Goal: Task Accomplishment & Management: Use online tool/utility

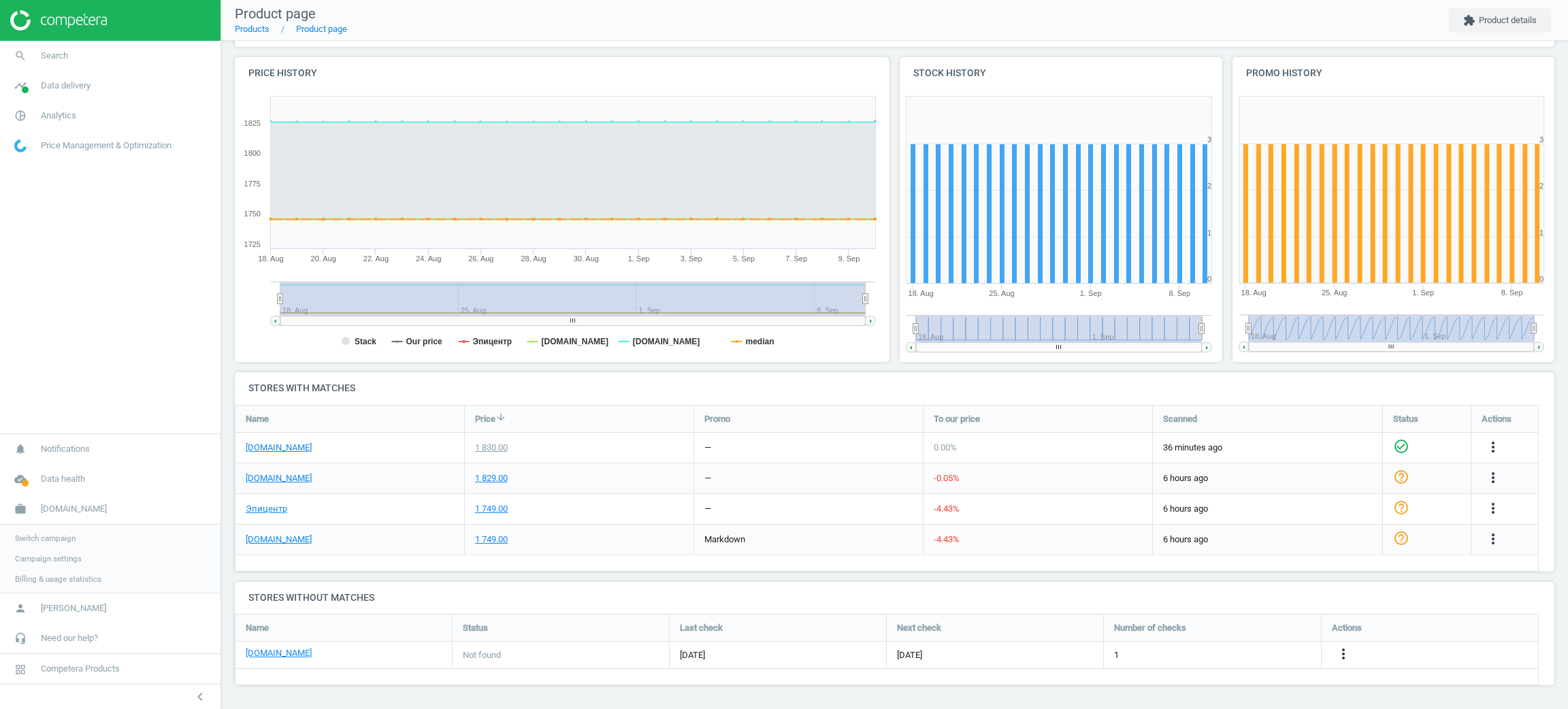
click at [59, 538] on span "Switch campaign" at bounding box center [45, 538] width 60 height 11
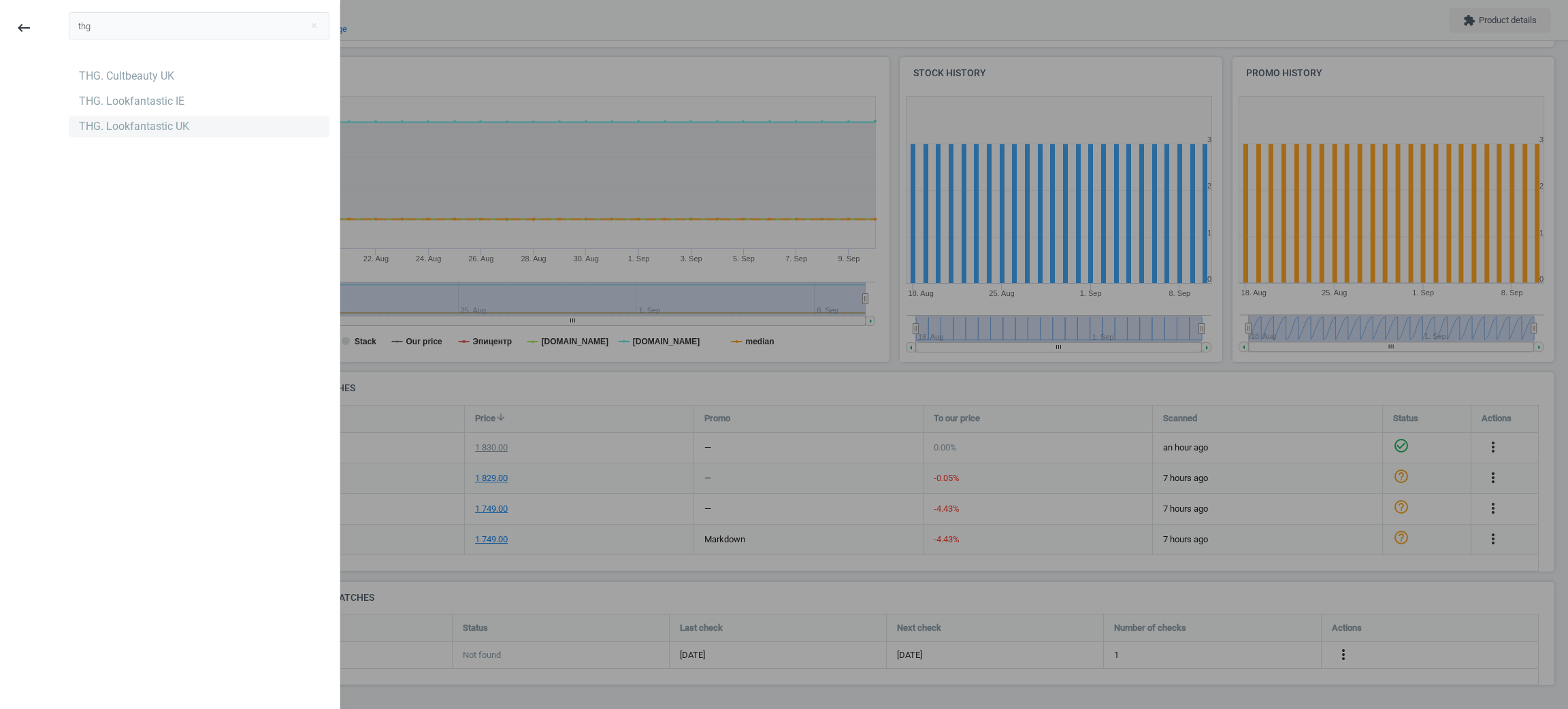
type input "thg"
click at [192, 129] on div "THG. Lookfantastic UK" at bounding box center [199, 126] width 261 height 22
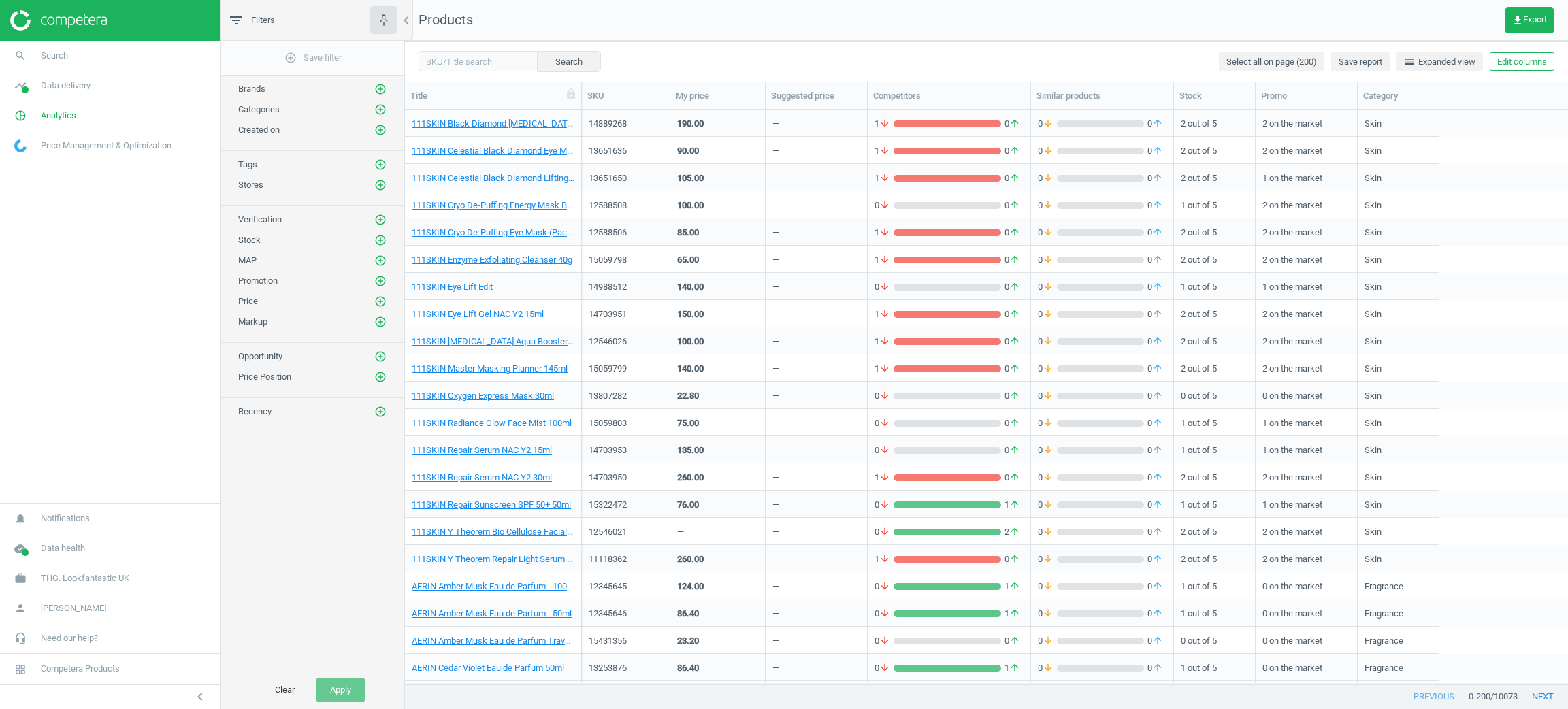
scroll to position [15, 16]
click at [1509, 71] on div "Search Select all on page (200) Save report horizontal_split Expanded view Edit…" at bounding box center [987, 61] width 1163 height 41
click at [1516, 60] on button "Edit columns" at bounding box center [1522, 62] width 65 height 19
click at [1399, 362] on div "Custom fields" at bounding box center [1418, 363] width 55 height 12
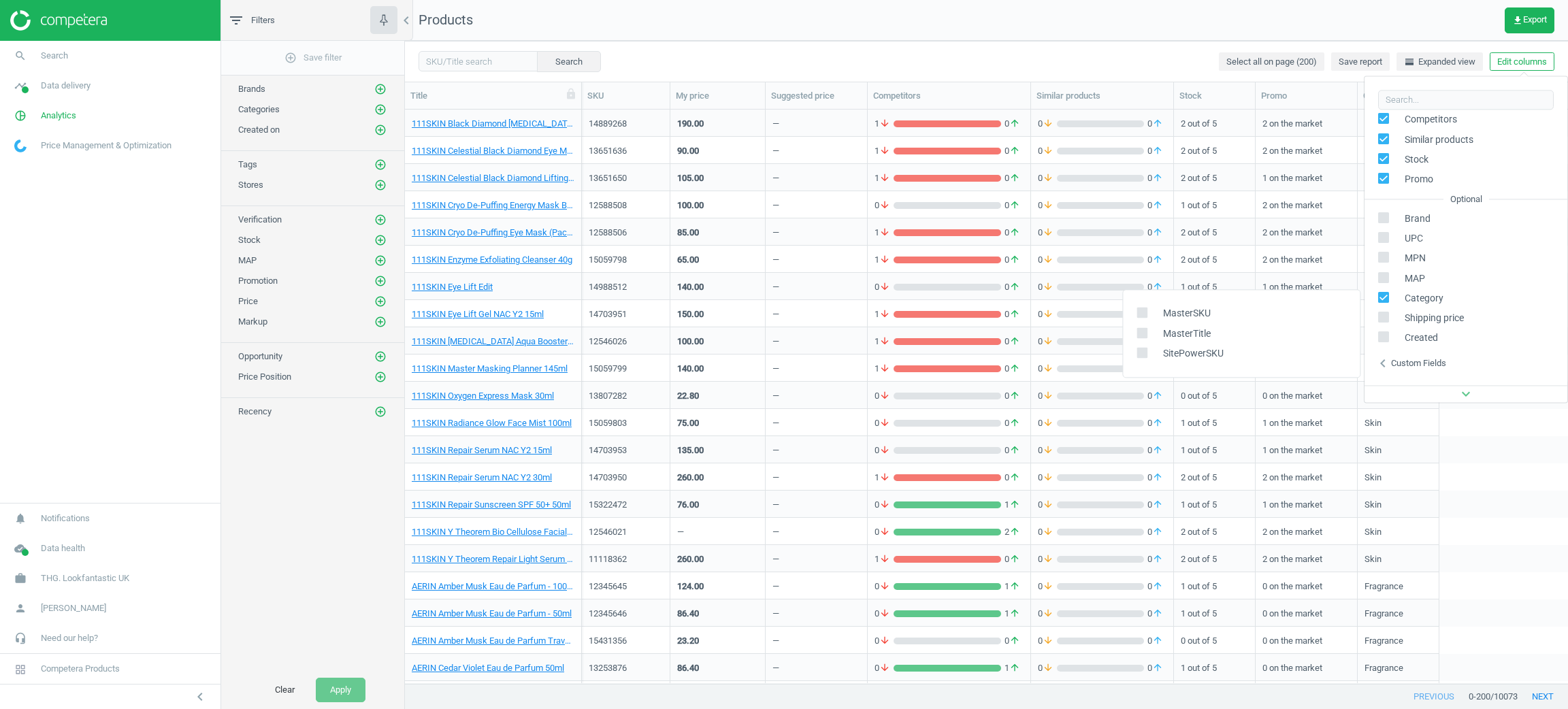
click at [948, 453] on div "0 arrow_downward 0 arrow_upward" at bounding box center [949, 450] width 149 height 12
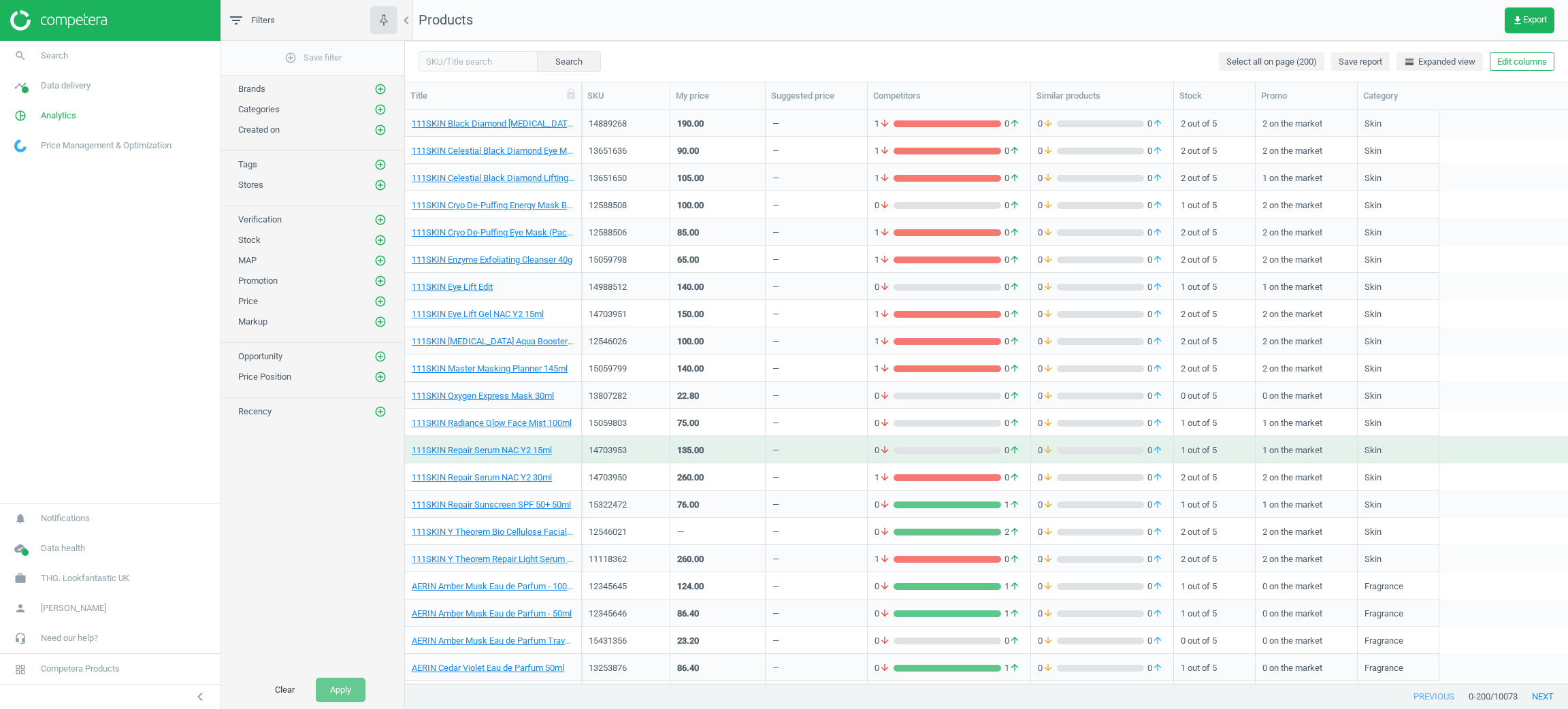
click at [1524, 71] on div "Search Select all on page (200) Save report horizontal_split Expanded view Edit…" at bounding box center [987, 61] width 1163 height 41
click at [1524, 65] on button "Edit columns" at bounding box center [1522, 62] width 65 height 19
click at [1397, 308] on div "Custom fields" at bounding box center [1418, 311] width 55 height 12
click at [1149, 251] on div "MasterSKU" at bounding box center [1241, 261] width 237 height 20
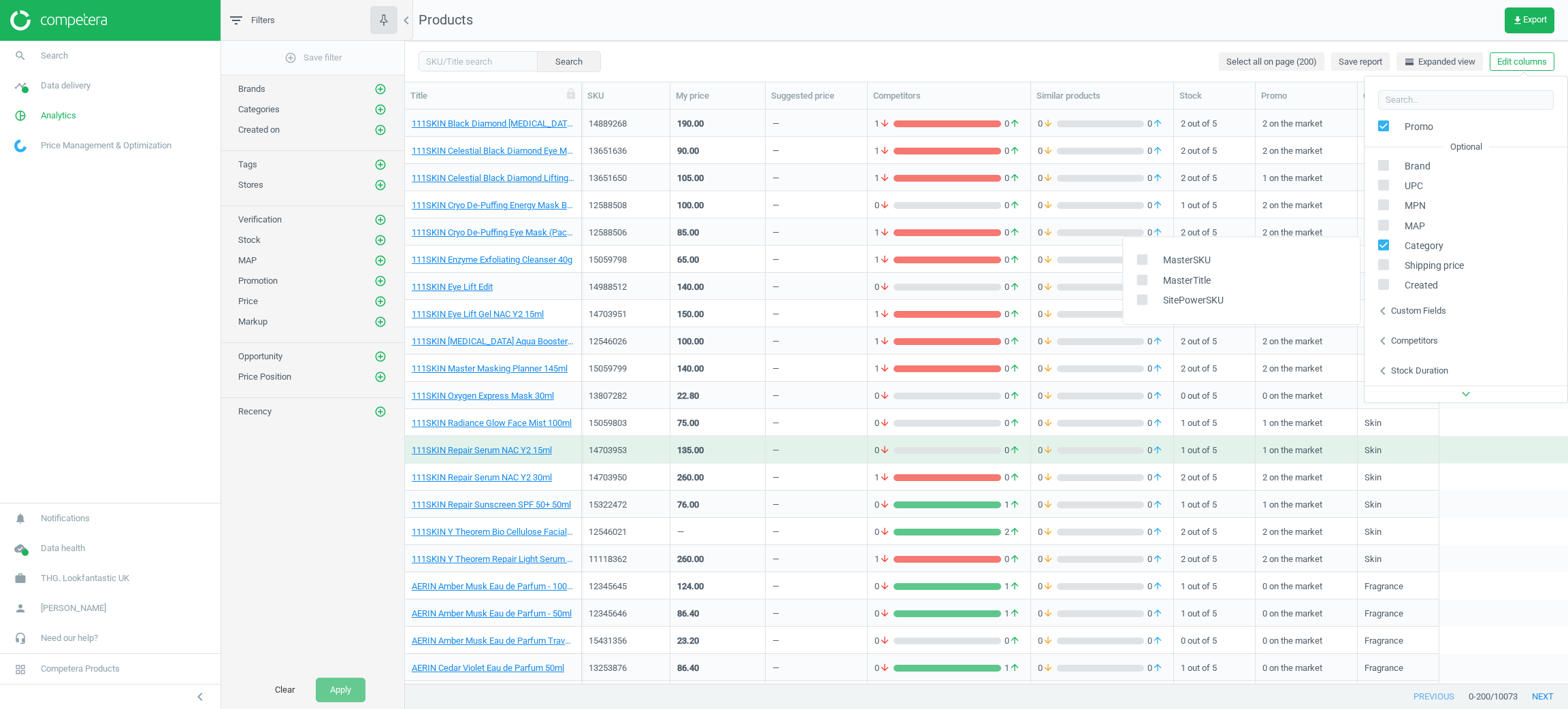
click at [1148, 265] on label at bounding box center [1146, 261] width 20 height 13
click at [1146, 264] on input "checkbox" at bounding box center [1142, 260] width 9 height 9
checkbox input "true"
click at [1146, 277] on icon at bounding box center [1142, 279] width 11 height 11
click at [1146, 277] on input "checkbox" at bounding box center [1142, 279] width 9 height 9
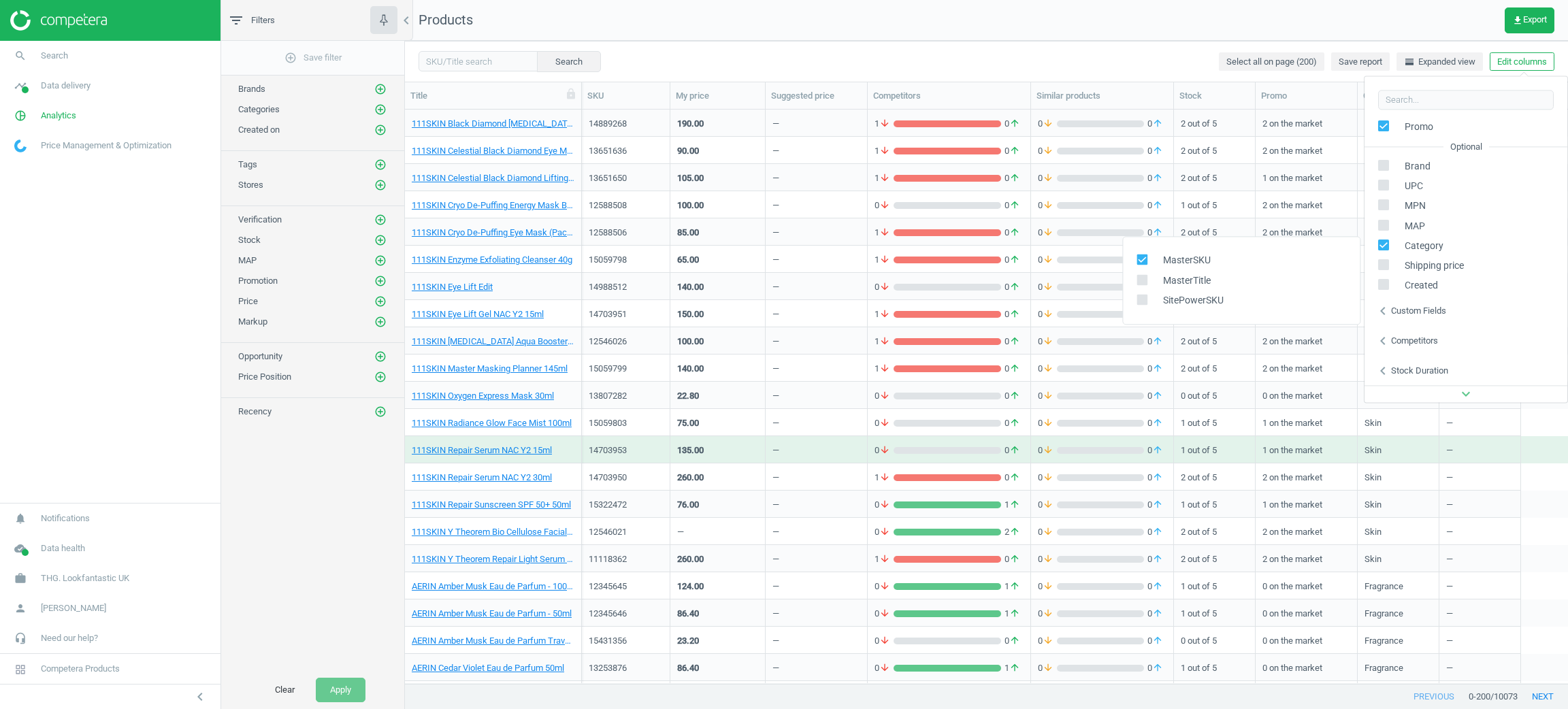
checkbox input "true"
click at [1146, 297] on input "checkbox" at bounding box center [1142, 300] width 9 height 9
checkbox input "true"
click at [1076, 49] on div "Search Select all on page (200) Save report horizontal_split Expanded view Edit…" at bounding box center [987, 61] width 1163 height 41
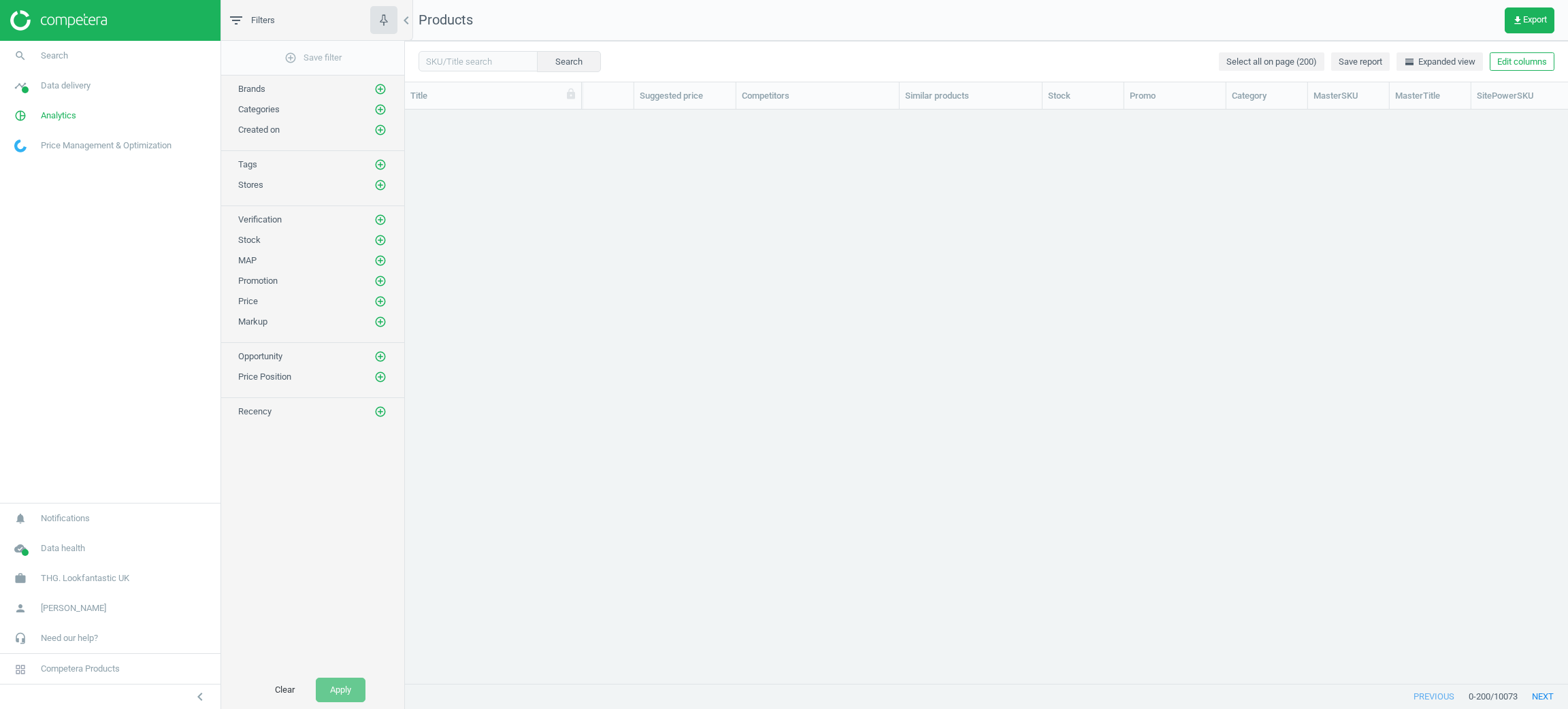
scroll to position [0, 0]
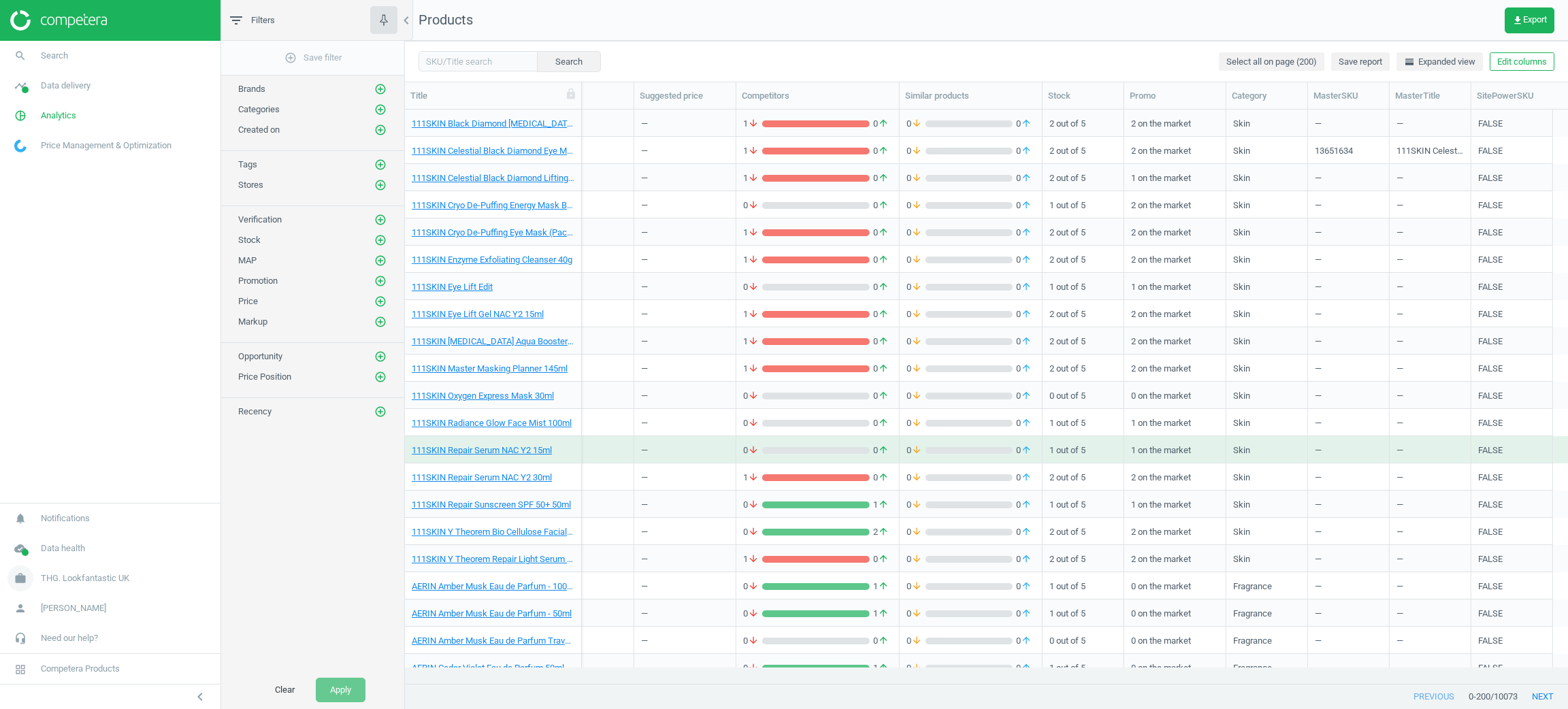
click at [118, 580] on span "THG. Lookfantastic UK" at bounding box center [85, 578] width 89 height 12
click at [64, 554] on span "Campaign settings" at bounding box center [49, 558] width 67 height 11
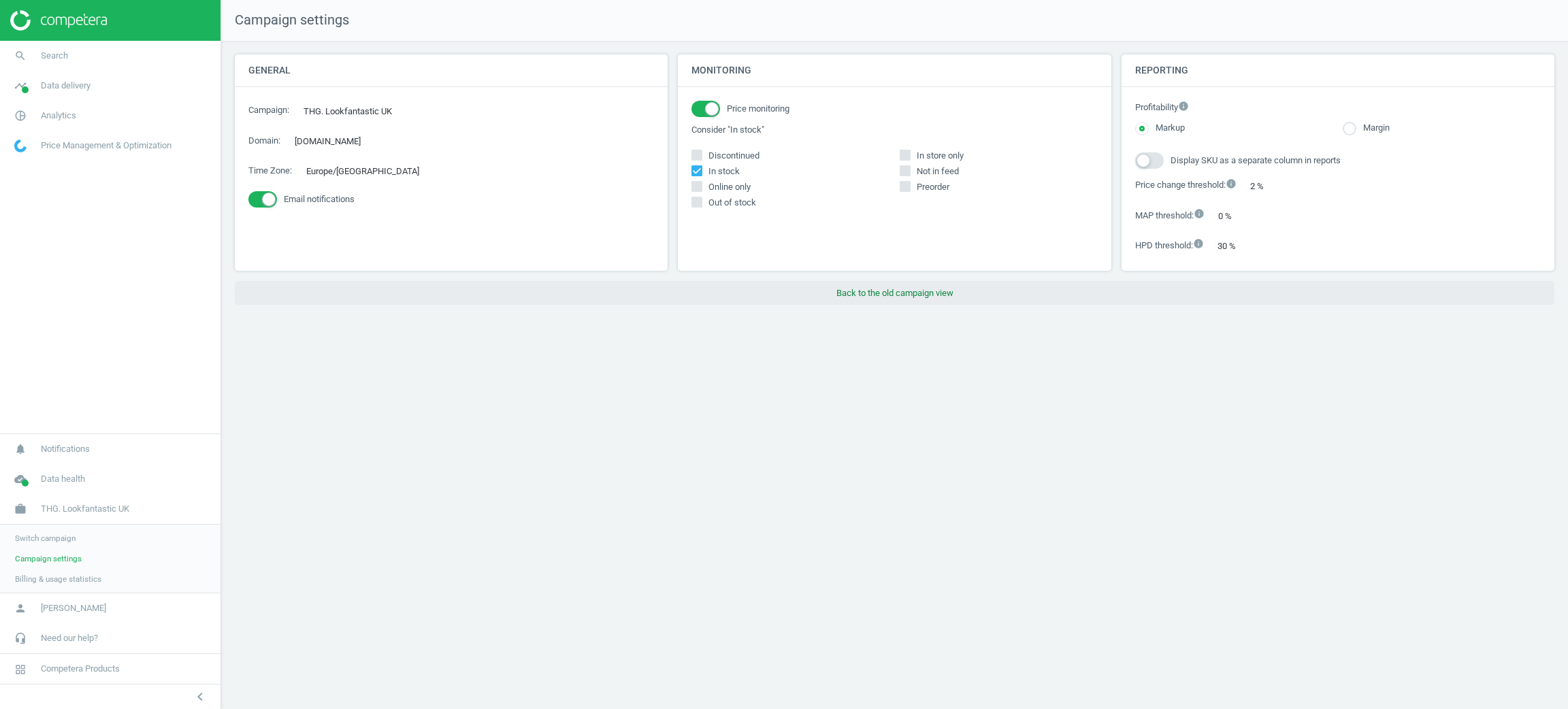
click at [986, 293] on button "Back to the old campaign view" at bounding box center [894, 293] width 1320 height 25
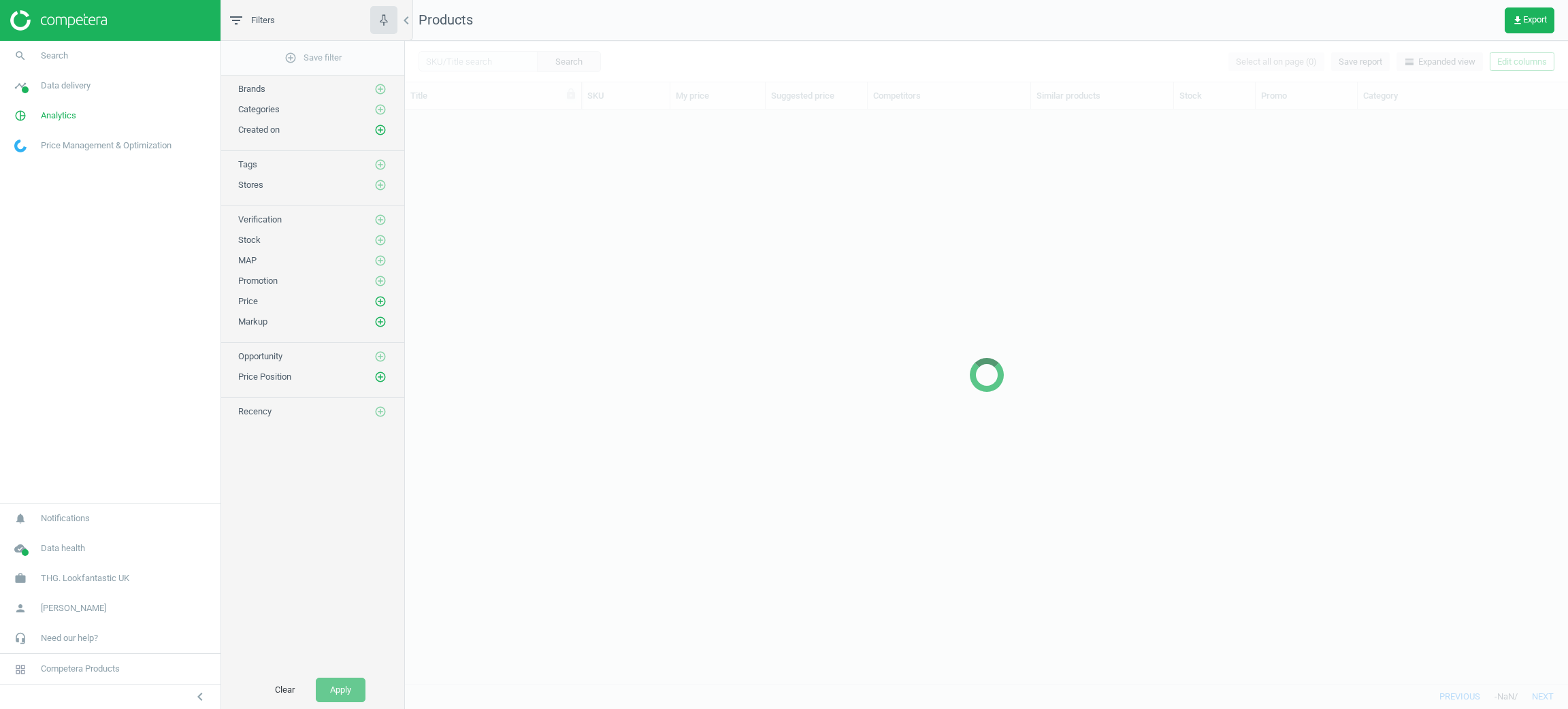
scroll to position [15, 16]
click at [30, 118] on icon "pie_chart_outlined" at bounding box center [20, 116] width 26 height 26
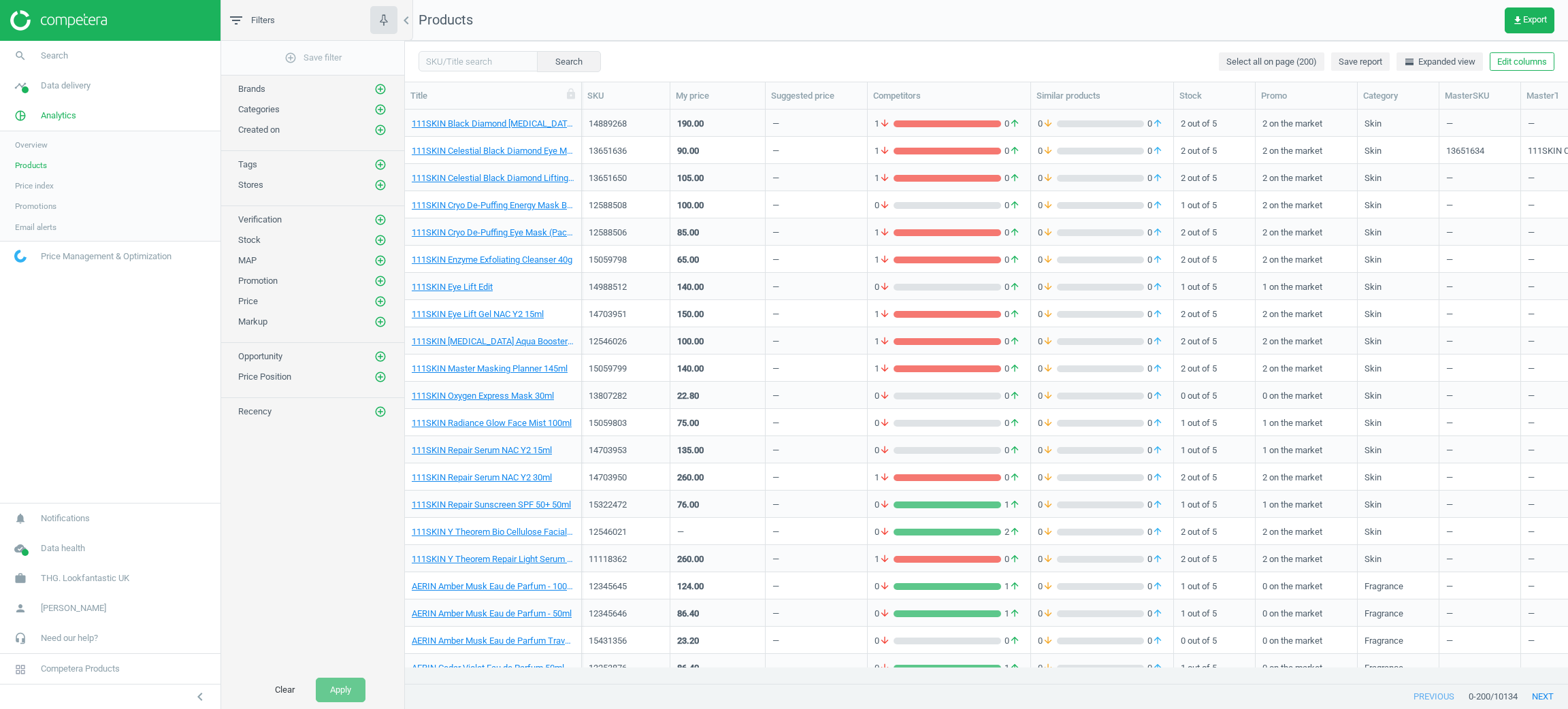
click at [42, 165] on span "Products" at bounding box center [31, 165] width 32 height 11
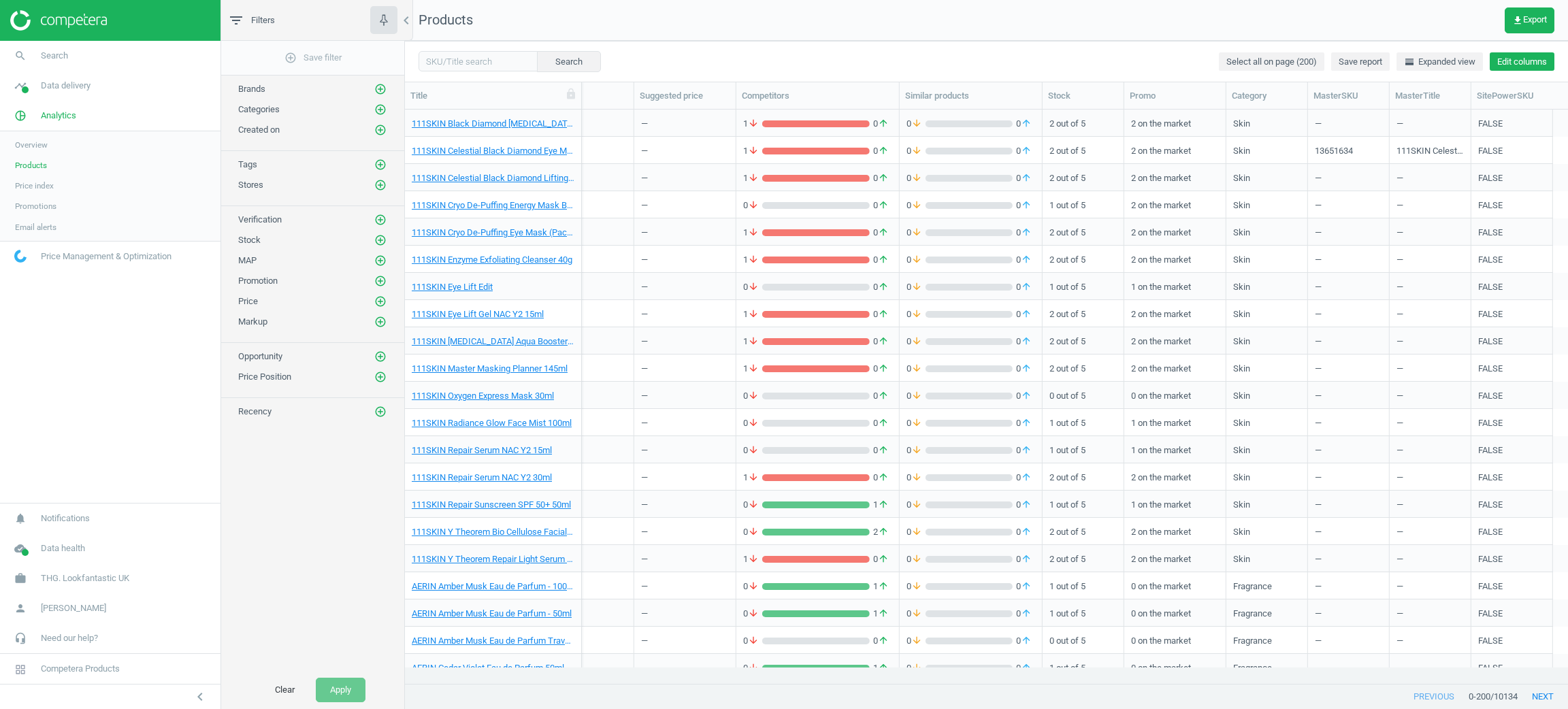
click at [1520, 54] on button "Edit columns" at bounding box center [1522, 62] width 65 height 19
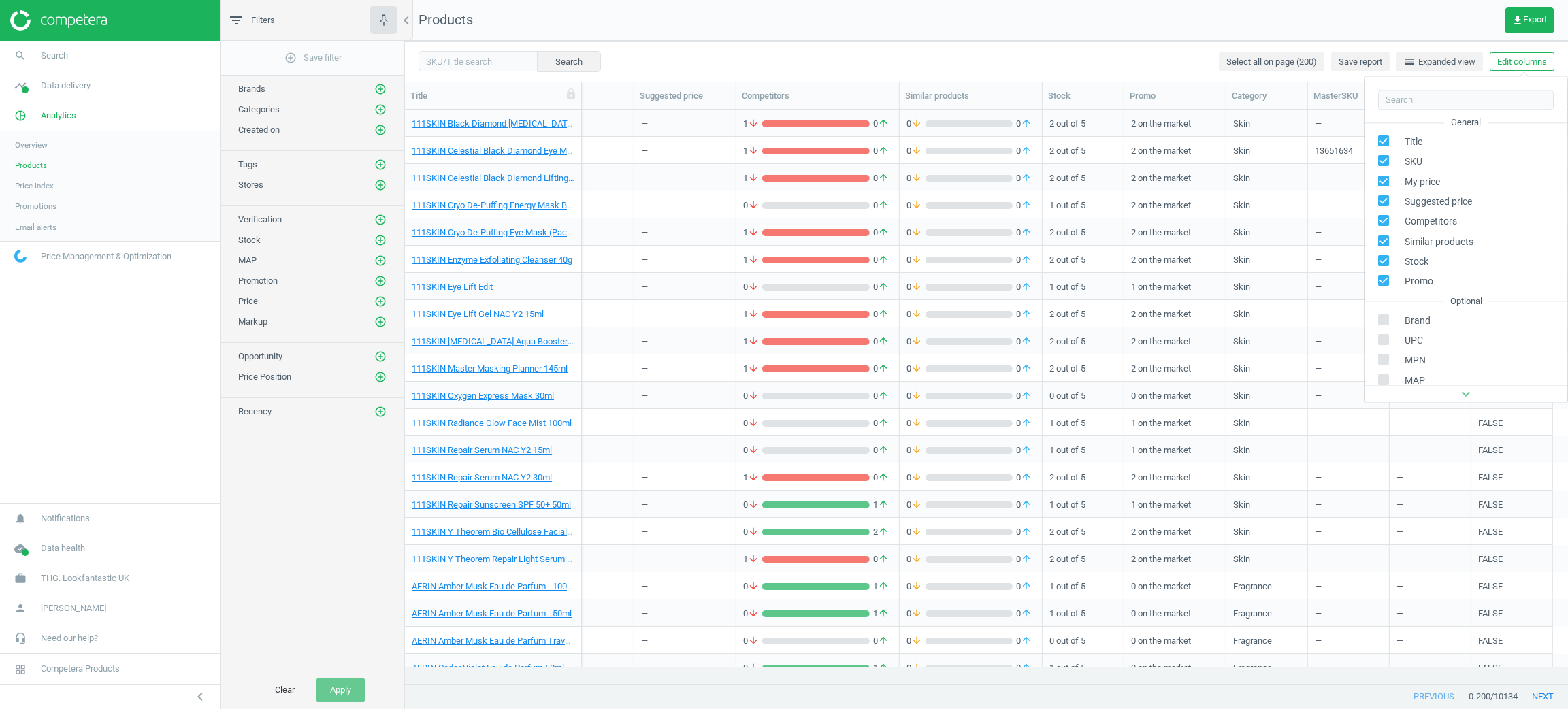
scroll to position [155, 0]
click at [375, 165] on icon "add_circle_outline" at bounding box center [380, 164] width 12 height 12
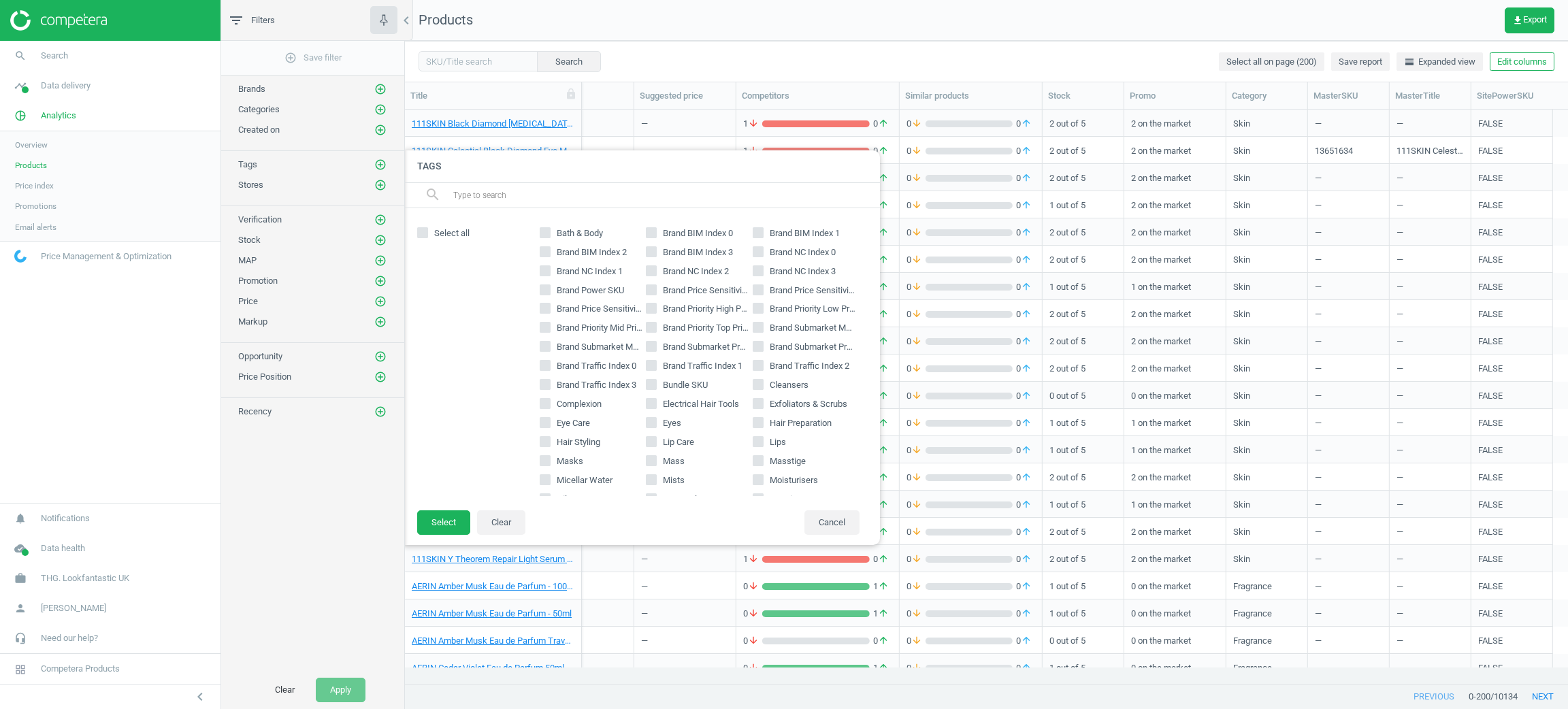
scroll to position [204, 0]
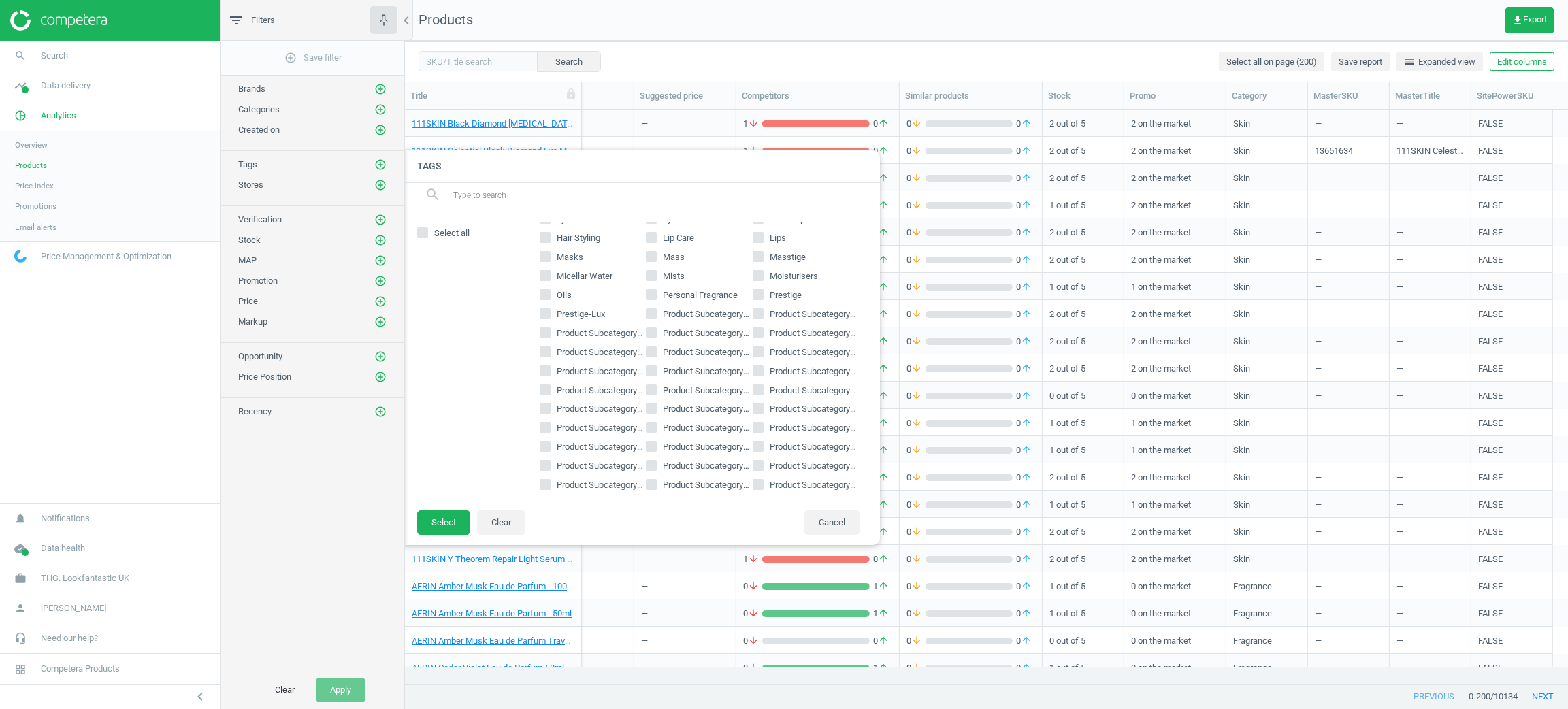
click at [648, 258] on input "Mass" at bounding box center [652, 256] width 9 height 9
checkbox input "true"
click at [648, 272] on input "Mists" at bounding box center [652, 275] width 9 height 9
checkbox input "true"
click at [754, 257] on input "Masstige" at bounding box center [759, 256] width 9 height 9
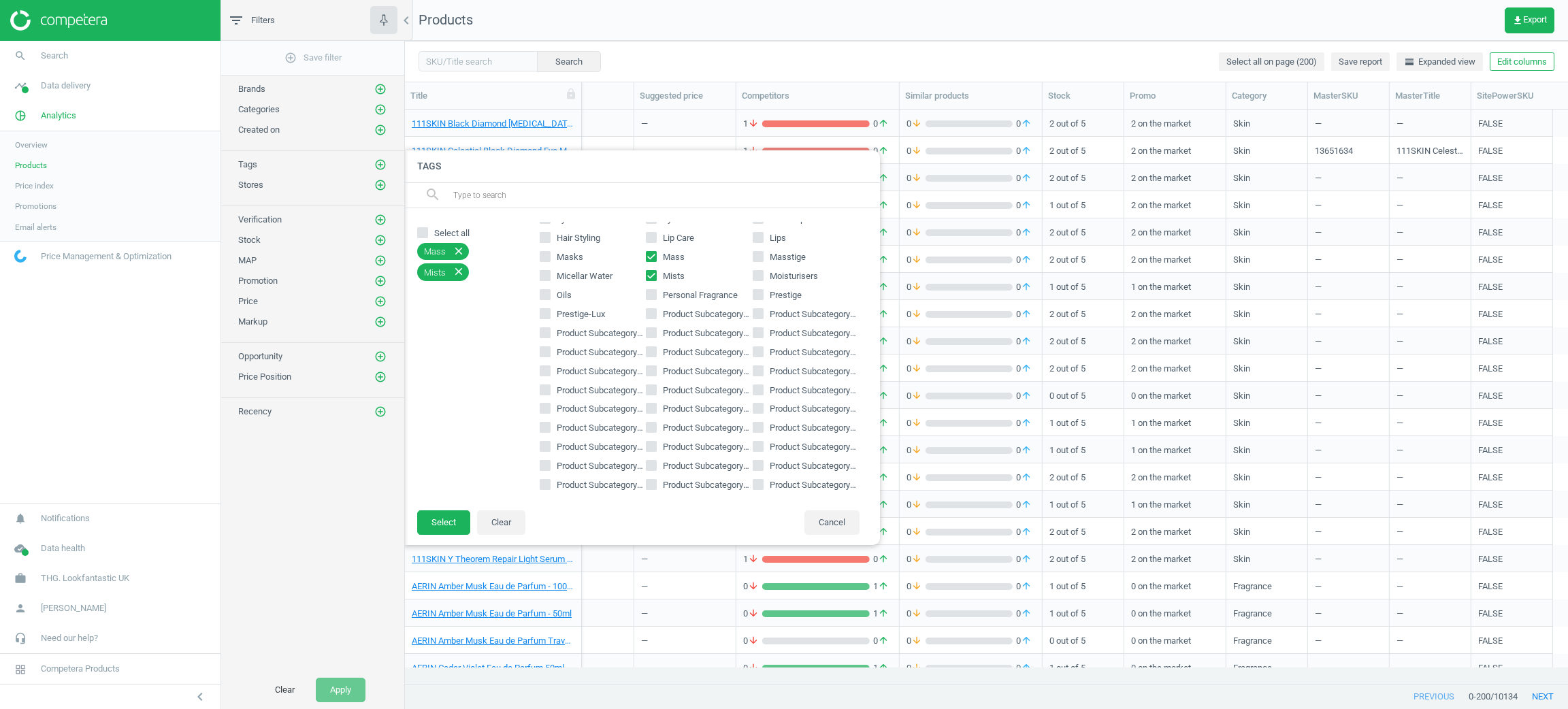
checkbox input "true"
click at [754, 276] on input "Moisturisers" at bounding box center [759, 275] width 9 height 9
checkbox input "true"
click at [754, 291] on input "Prestige" at bounding box center [759, 294] width 9 height 9
checkbox input "true"
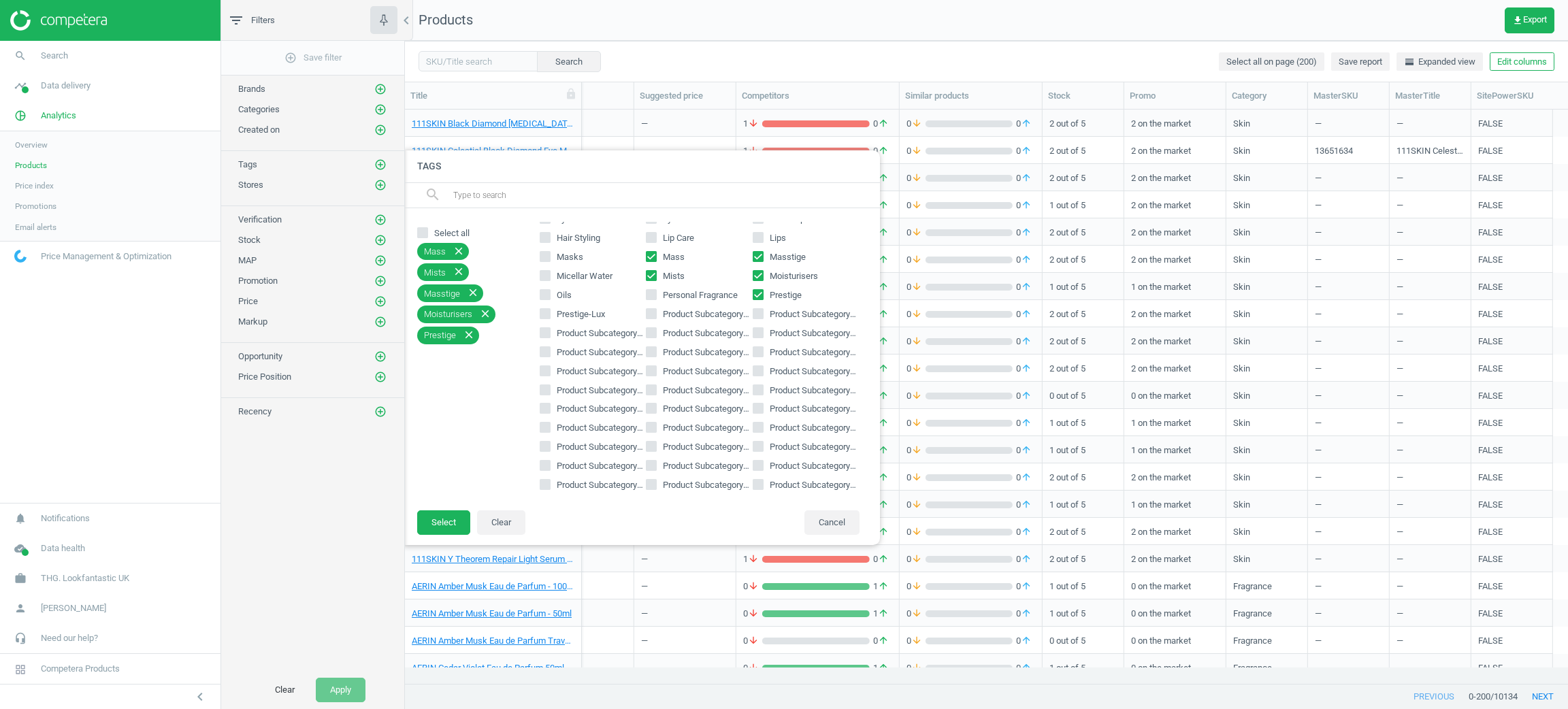
click at [754, 234] on input "Lips" at bounding box center [759, 238] width 9 height 9
checkbox input "true"
click at [452, 517] on button "Select" at bounding box center [444, 522] width 53 height 25
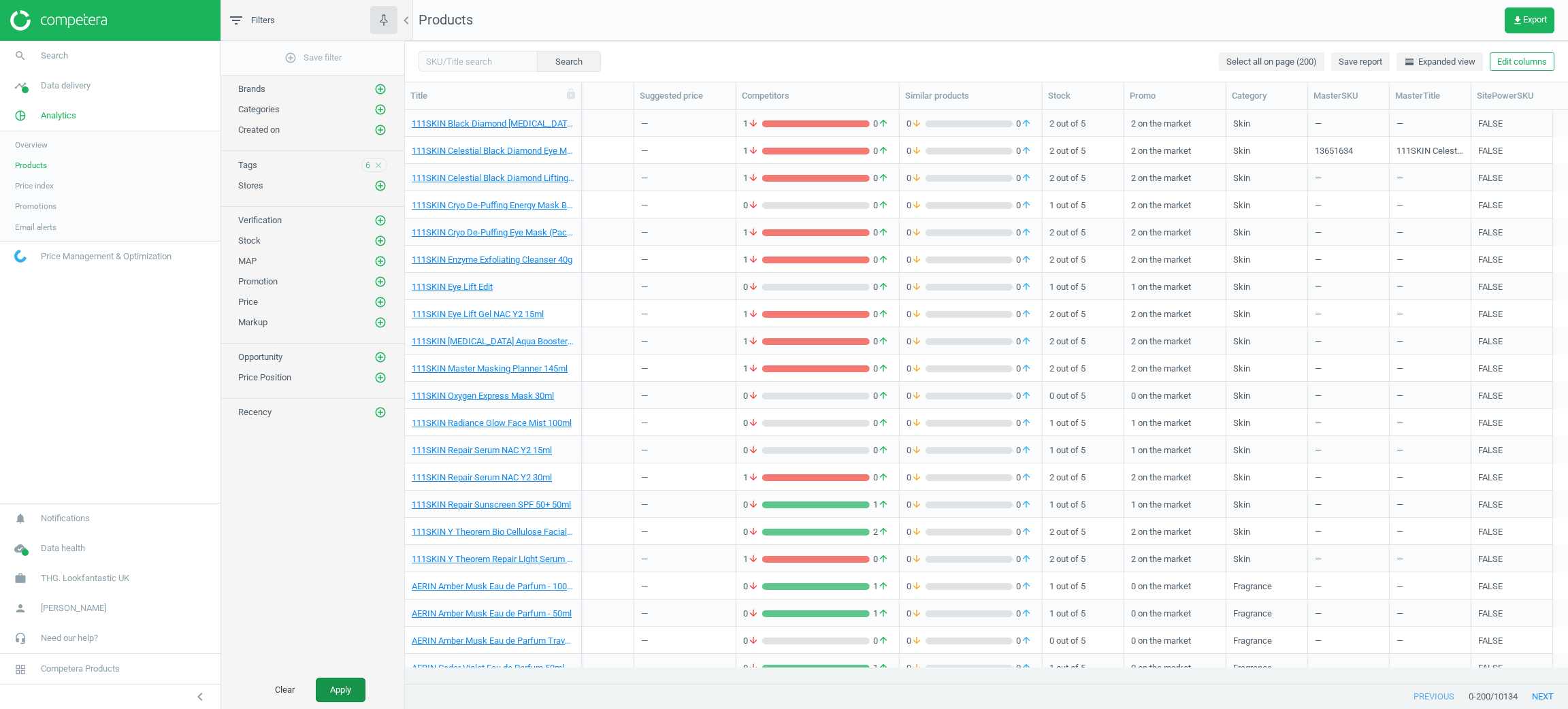
click at [325, 700] on button "Apply" at bounding box center [340, 690] width 49 height 25
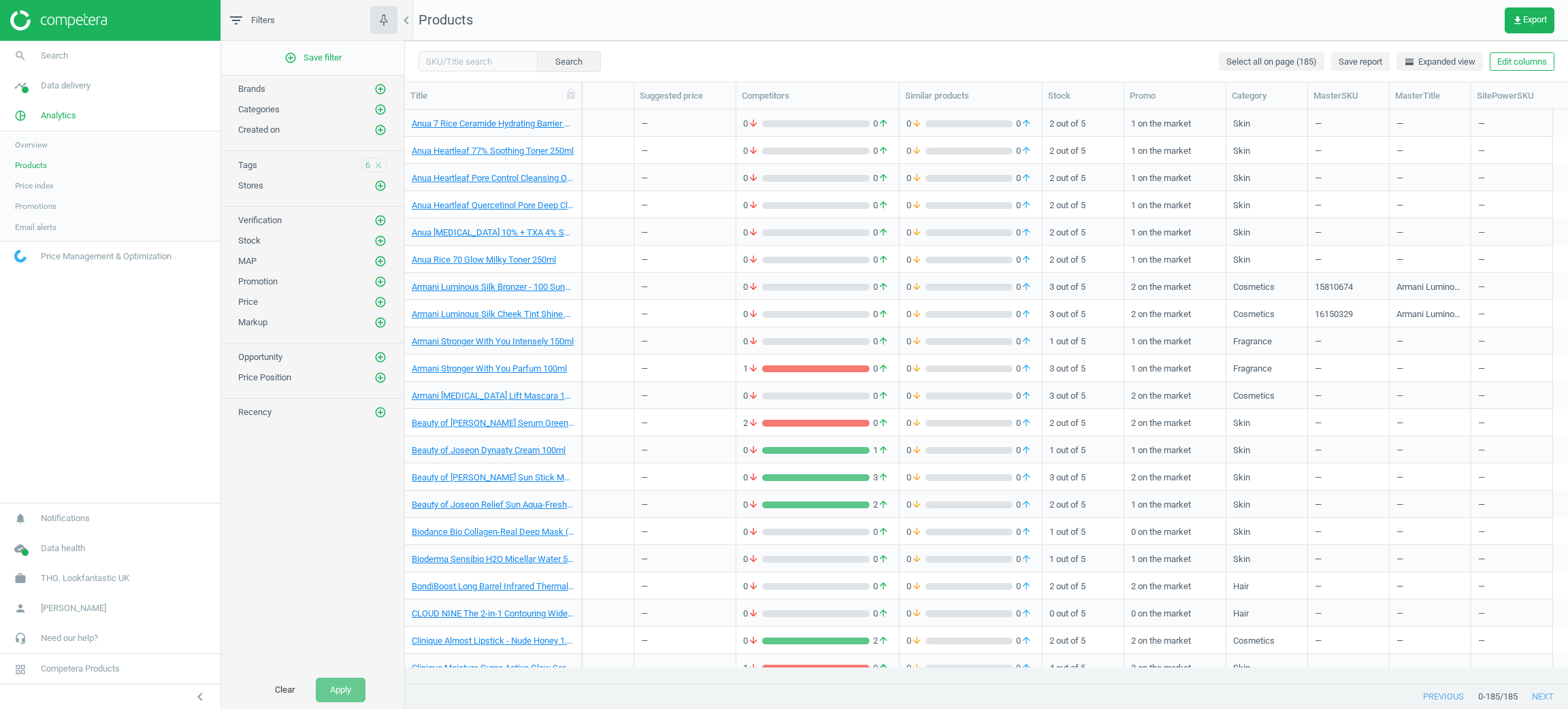
click at [377, 168] on icon "close" at bounding box center [378, 165] width 9 height 9
click at [378, 166] on icon "add_circle_outline" at bounding box center [380, 164] width 12 height 12
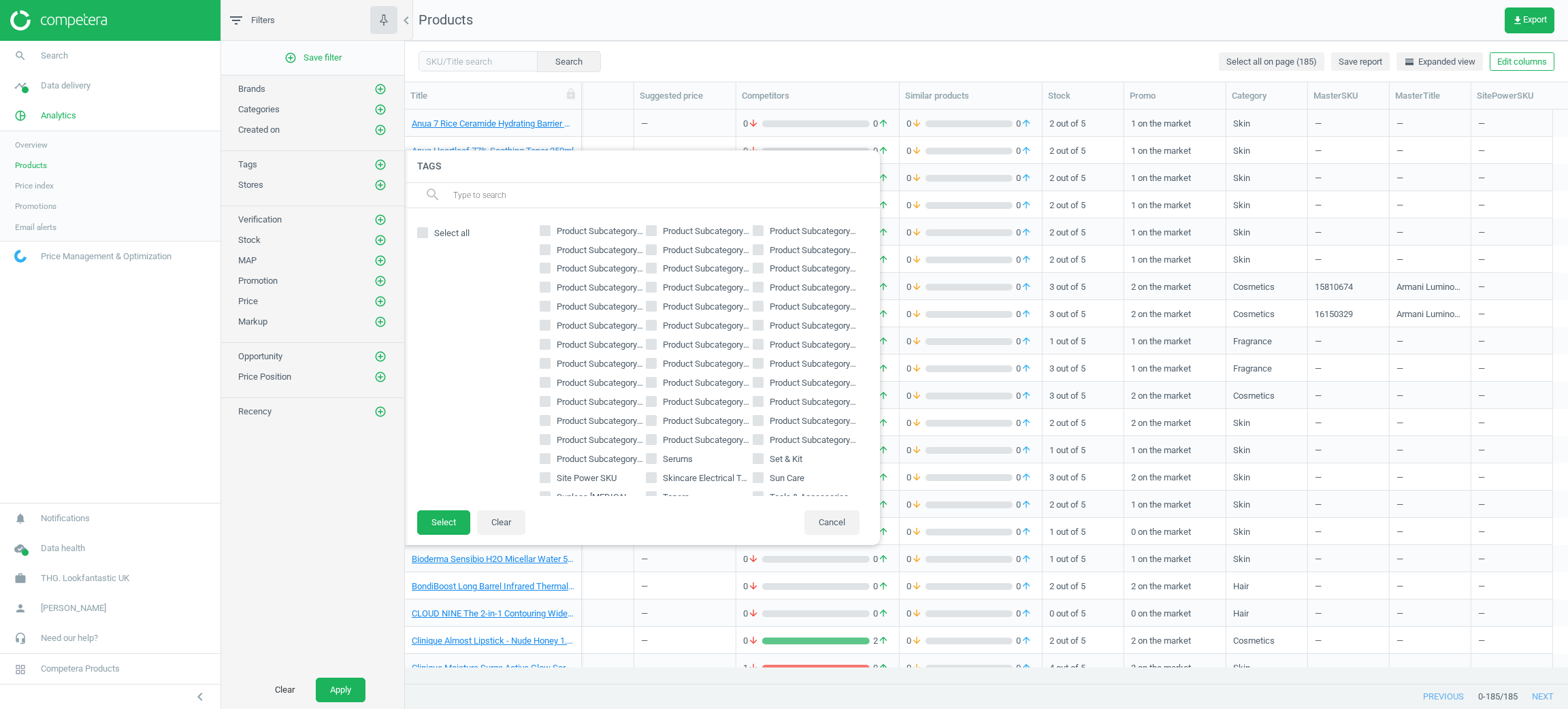
scroll to position [364, 0]
click at [645, 355] on div "Bath & Body Brand BIM Index 0 Brand BIM Index 1 Brand BIM Index 2 Brand BIM Ind…" at bounding box center [699, 359] width 333 height 274
click at [648, 364] on input "Product Subcategory Serums" at bounding box center [652, 363] width 9 height 9
checkbox input "true"
click at [648, 382] on input "Product Subcategory Skin Supplements" at bounding box center [652, 382] width 9 height 9
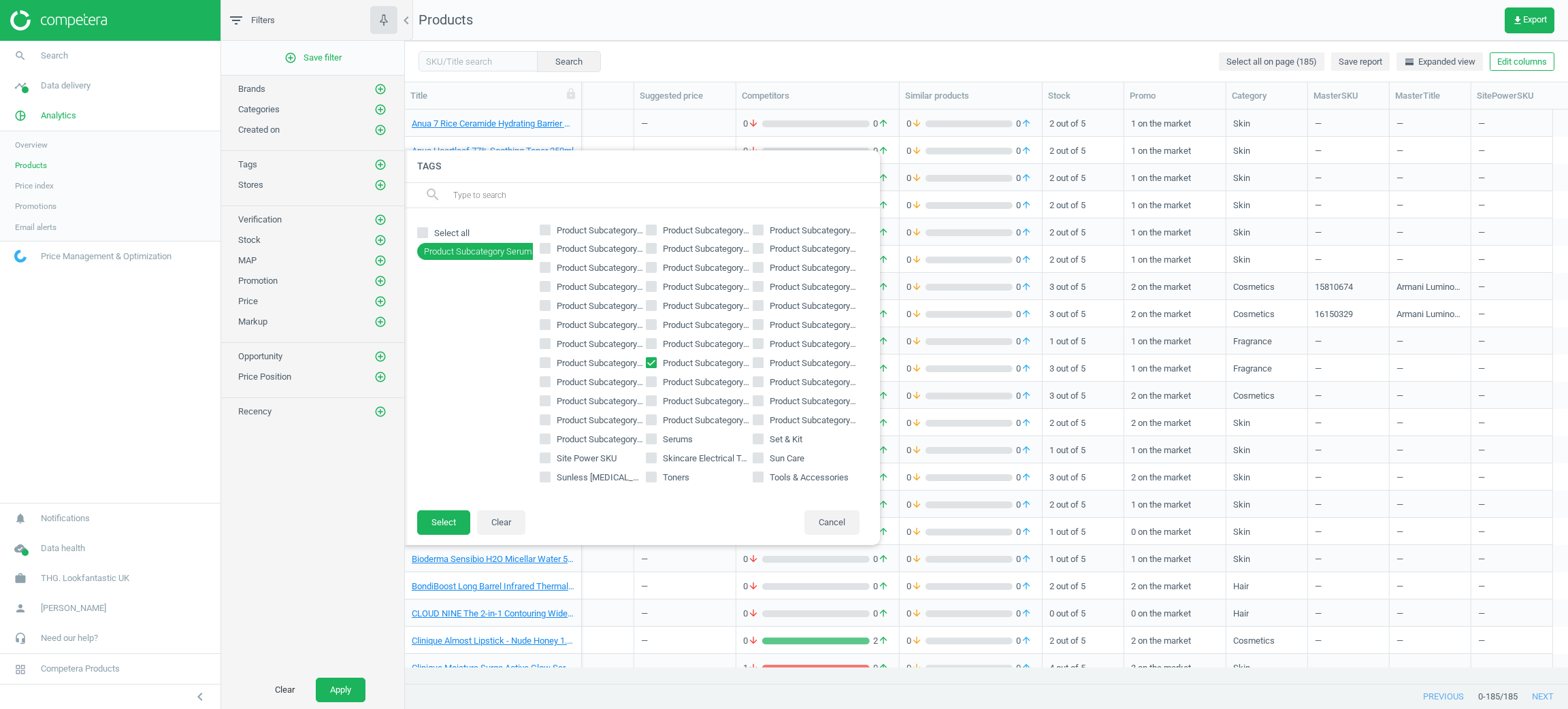
checkbox input "true"
click at [648, 362] on input "Product Subcategory Serums" at bounding box center [652, 363] width 9 height 9
checkbox input "false"
click at [648, 378] on input "Product Subcategory Skin Supplements" at bounding box center [652, 382] width 9 height 9
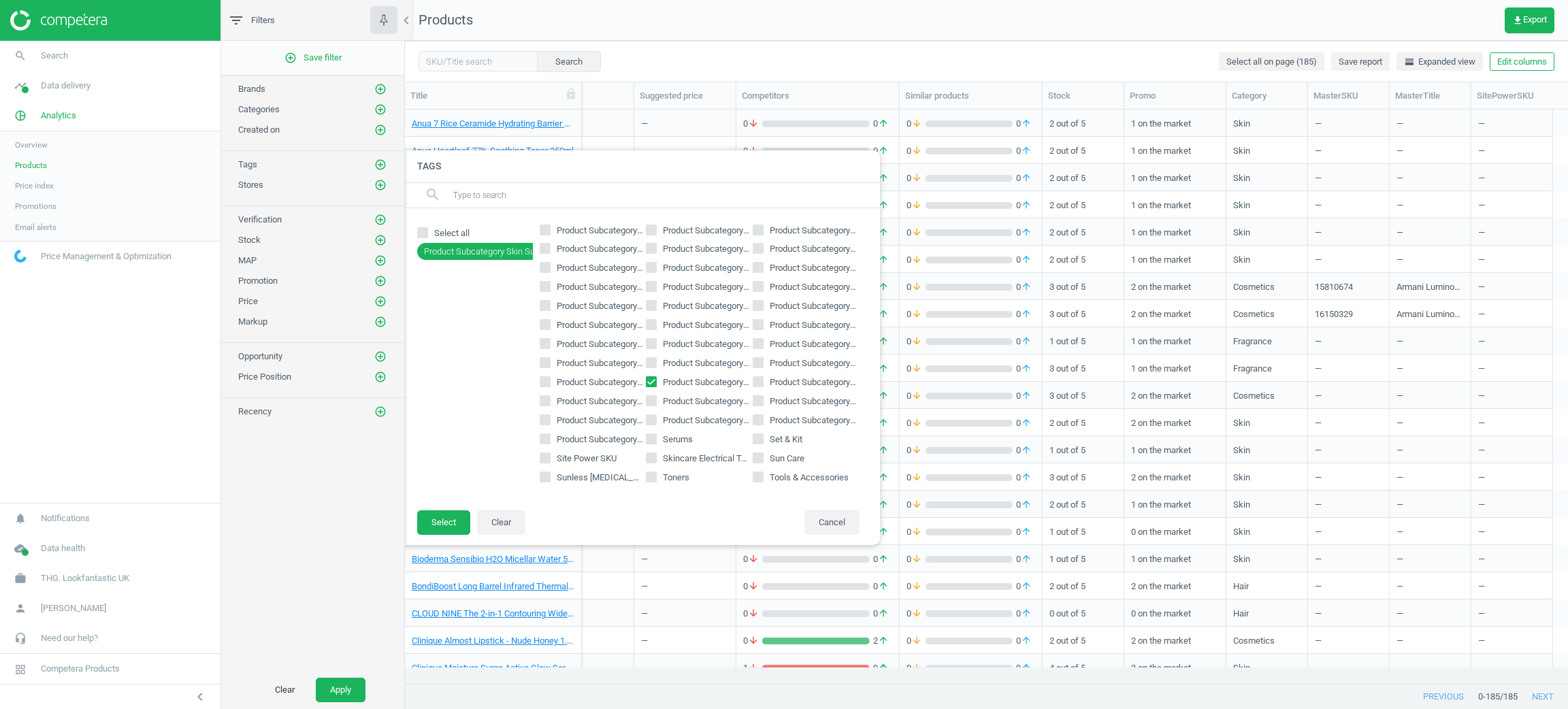
checkbox input "false"
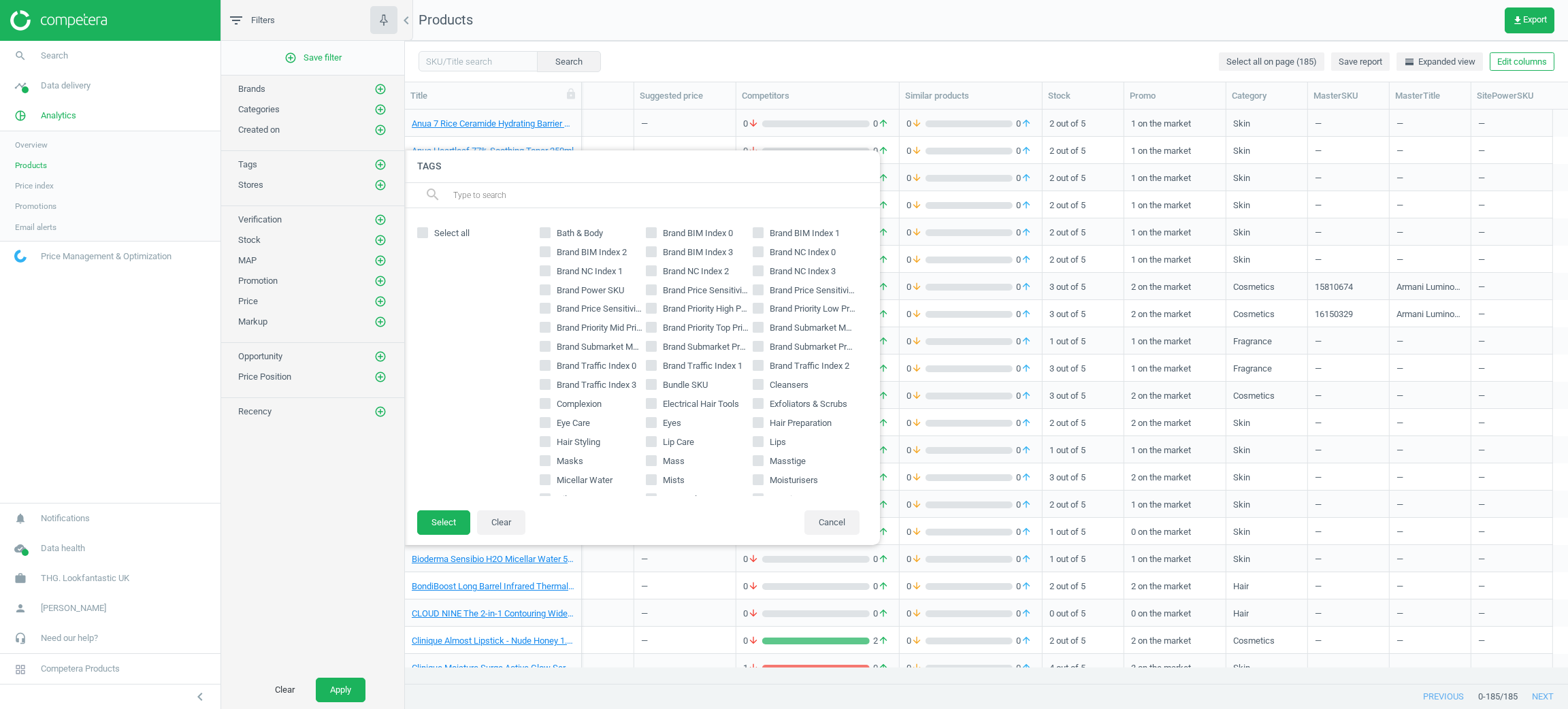
click at [646, 313] on icon at bounding box center [651, 308] width 11 height 11
click at [648, 313] on input "Brand Priority High Priority" at bounding box center [652, 308] width 9 height 9
click at [497, 529] on button "Clear" at bounding box center [501, 522] width 49 height 25
checkbox input "false"
click at [469, 57] on div at bounding box center [1189, 354] width 1568 height 709
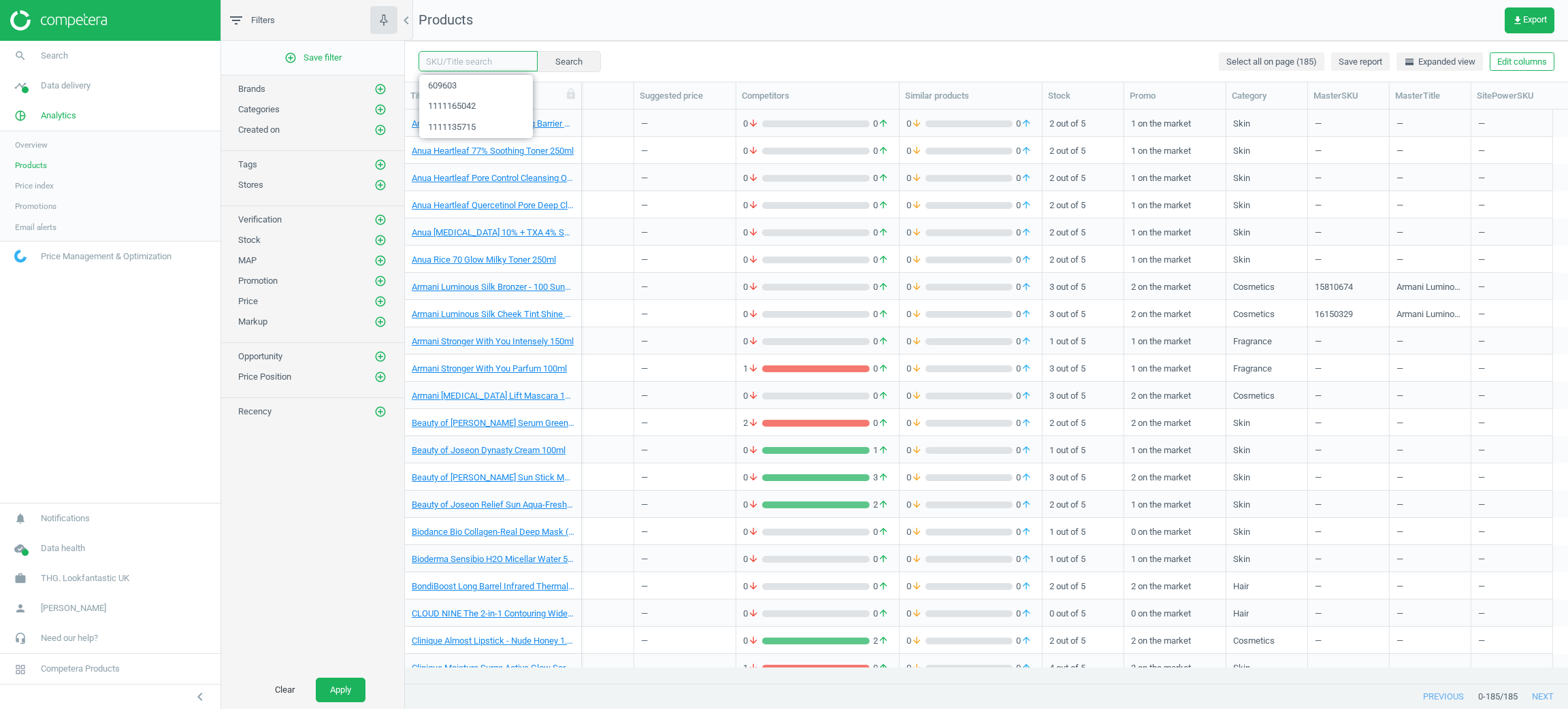
click at [481, 65] on input "text" at bounding box center [478, 61] width 119 height 20
paste input "15990550"
type input "15990550"
click at [568, 65] on button "Search" at bounding box center [568, 61] width 64 height 20
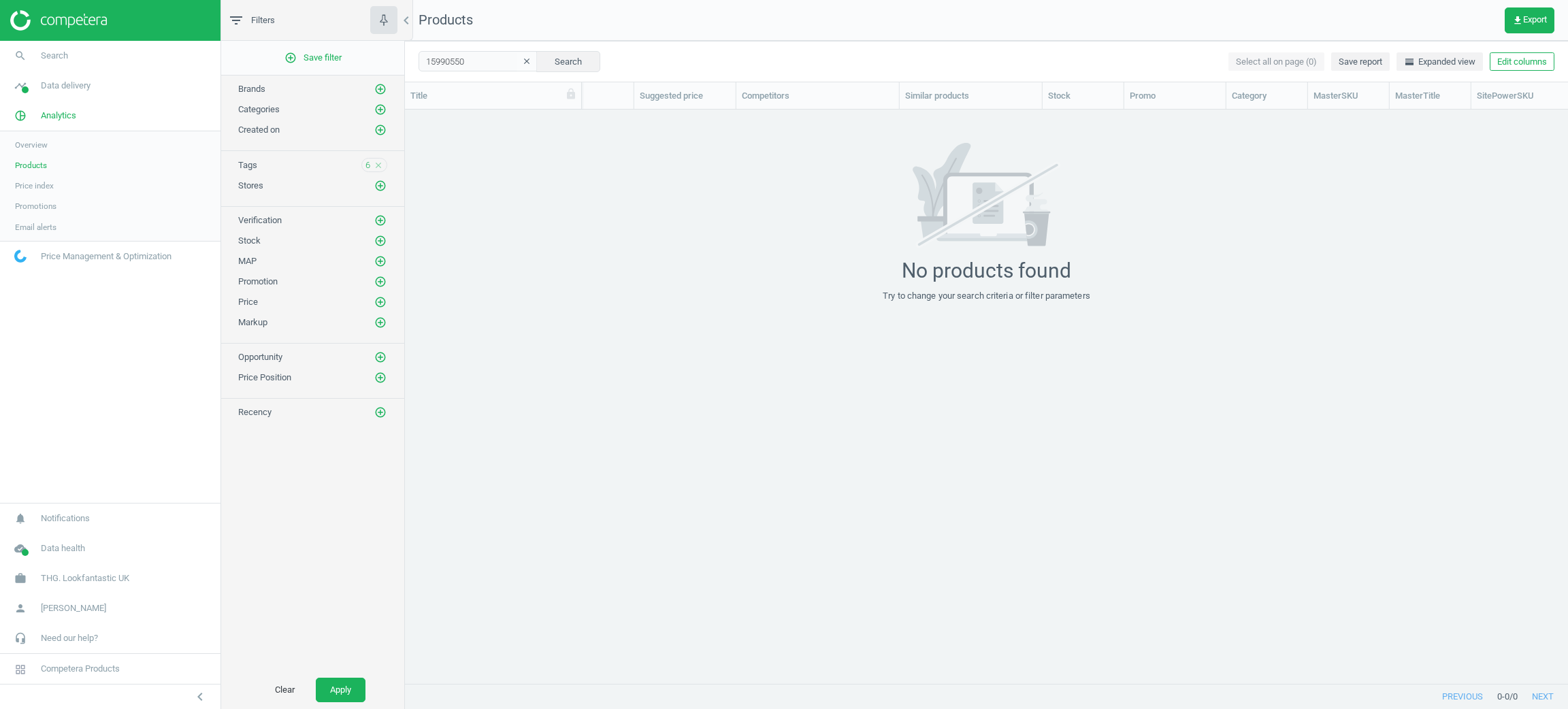
click at [377, 171] on div "6 close" at bounding box center [375, 165] width 26 height 15
click at [381, 165] on icon "close" at bounding box center [378, 165] width 9 height 9
click at [360, 678] on button "Apply" at bounding box center [340, 690] width 49 height 25
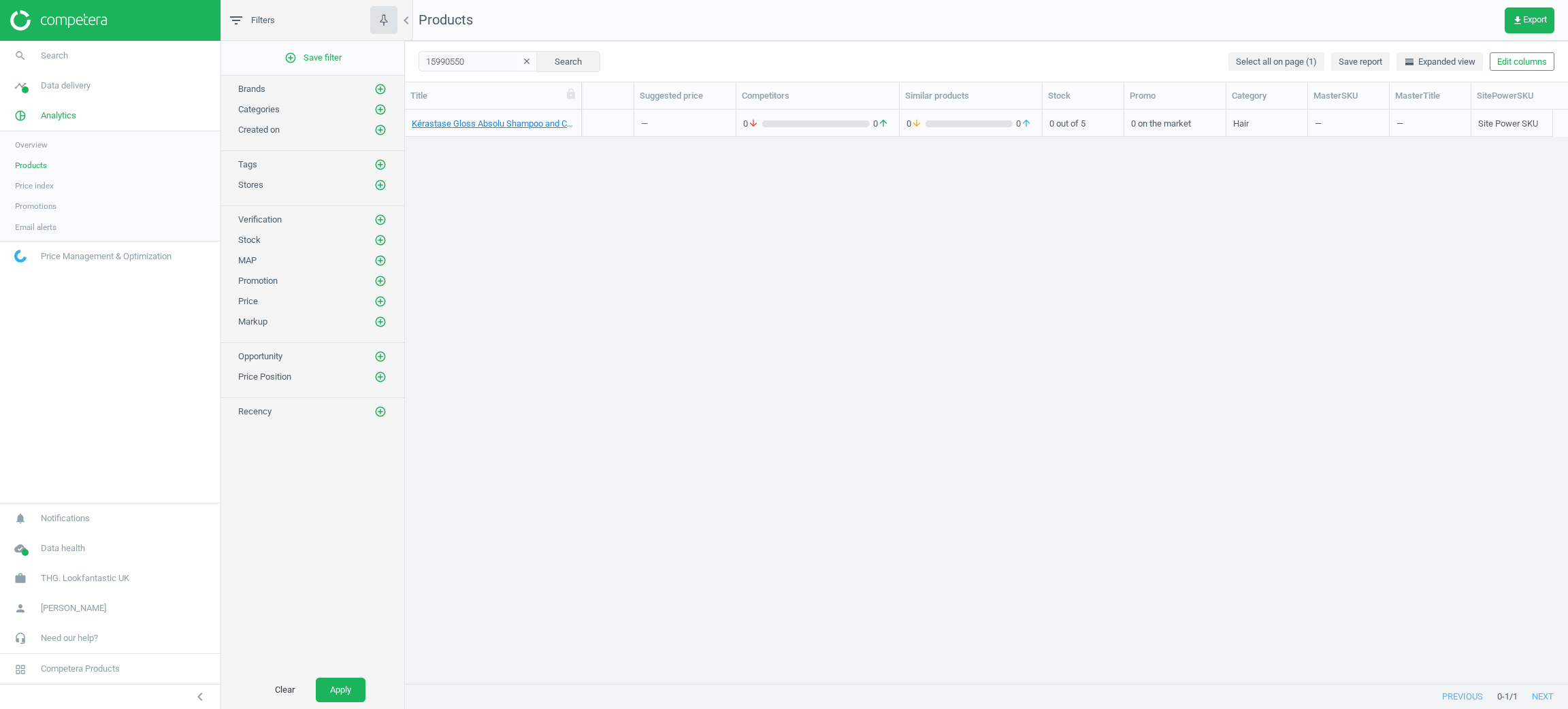
click at [1045, 118] on div "0 out of 5" at bounding box center [1083, 123] width 81 height 27
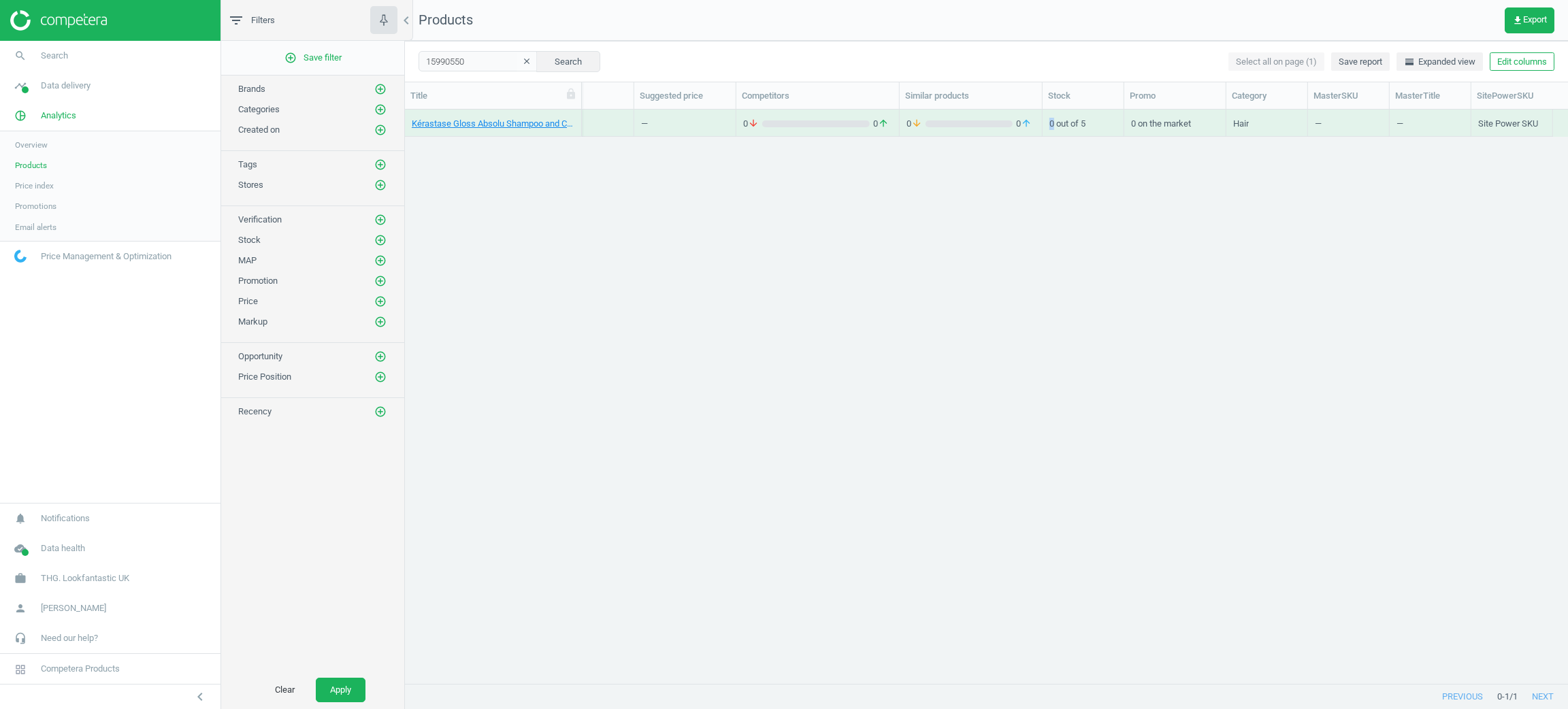
click at [1045, 120] on div "0 out of 5" at bounding box center [1083, 123] width 81 height 27
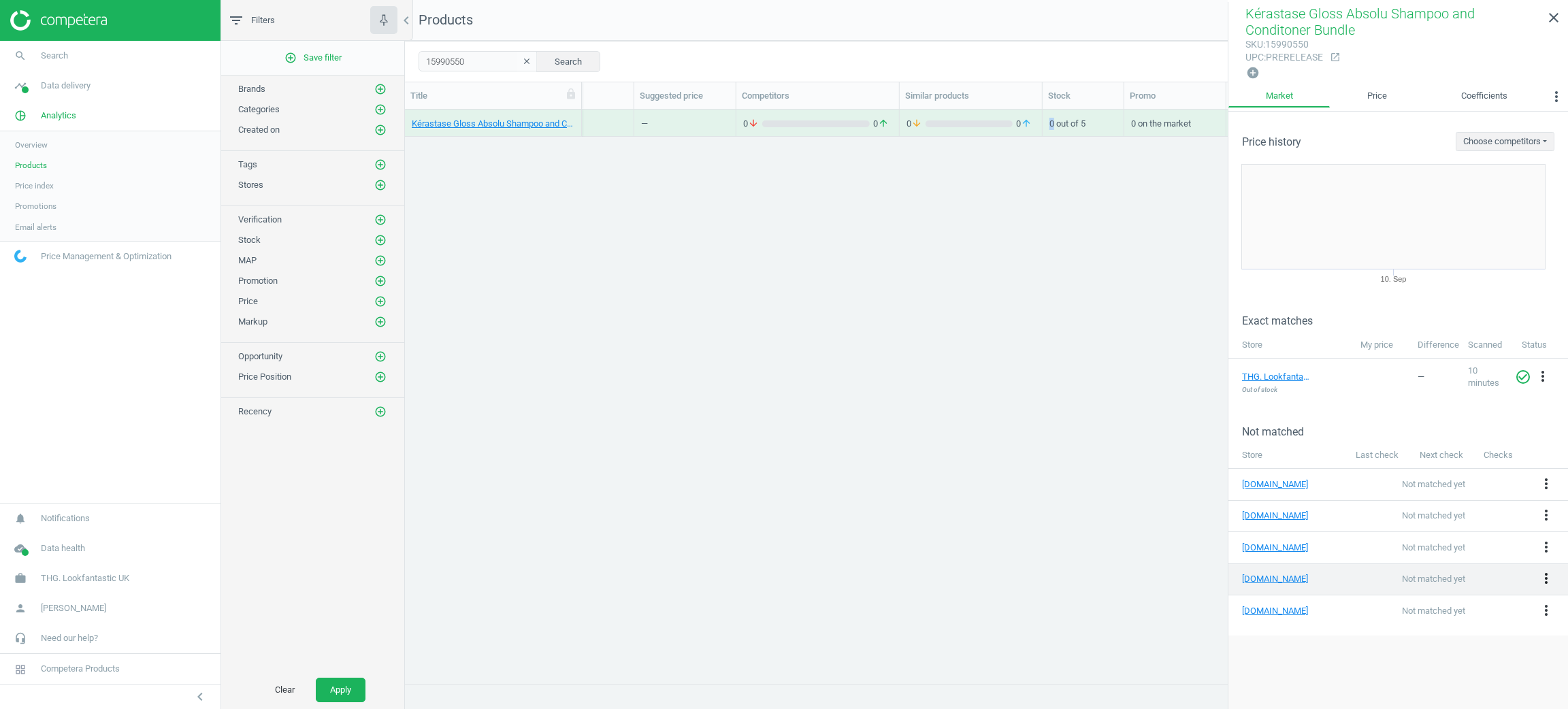
click at [1551, 581] on icon "more_vert" at bounding box center [1546, 578] width 16 height 16
click at [1422, 573] on link "Edit URL/product option" at bounding box center [1440, 579] width 187 height 21
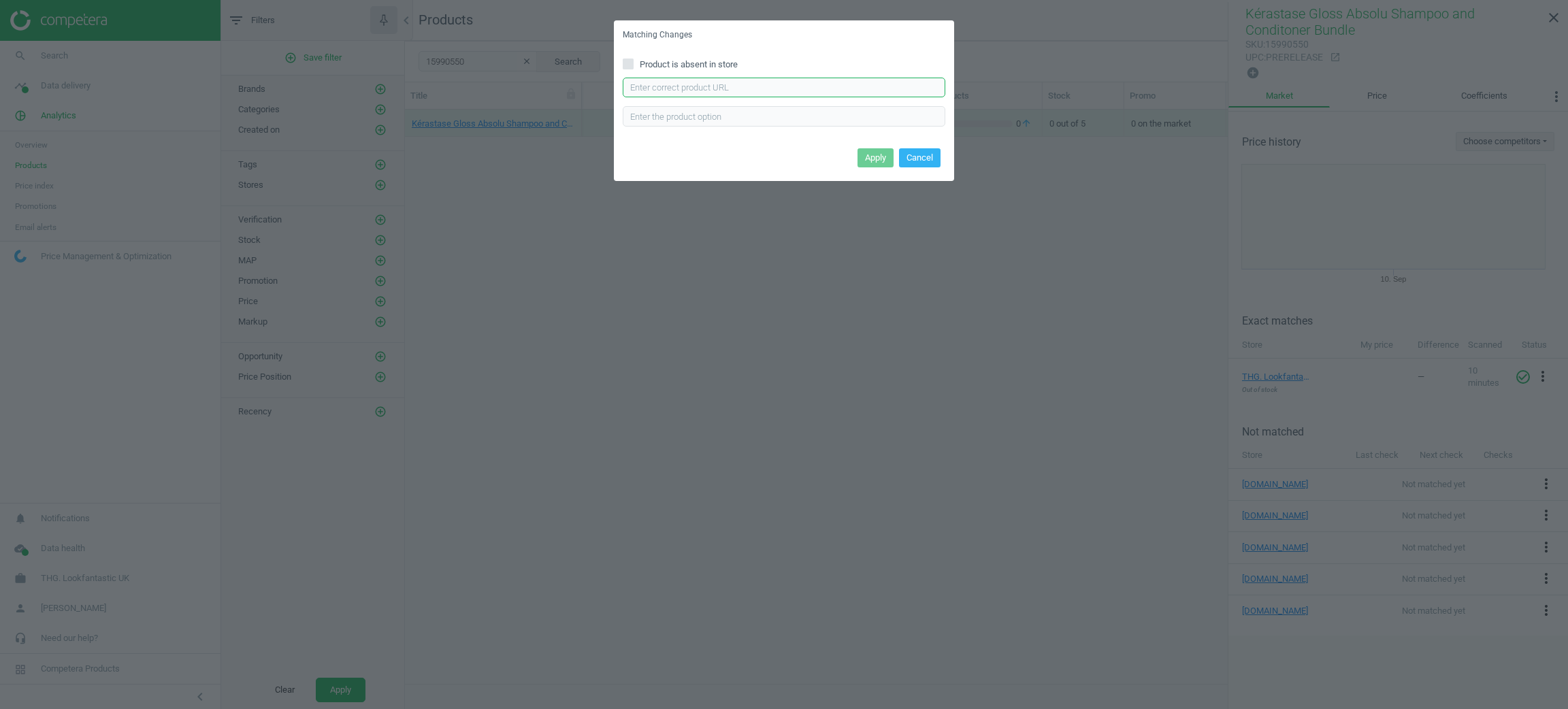
click at [766, 85] on input "text" at bounding box center [784, 88] width 322 height 20
paste input "https://www.boots.com/kerastase-gloss-absolu-duo-bundle-10364475"
type input "https://www.boots.com/kerastase-gloss-absolu-duo-bundle-10364475"
click at [887, 157] on button "Apply" at bounding box center [875, 157] width 36 height 19
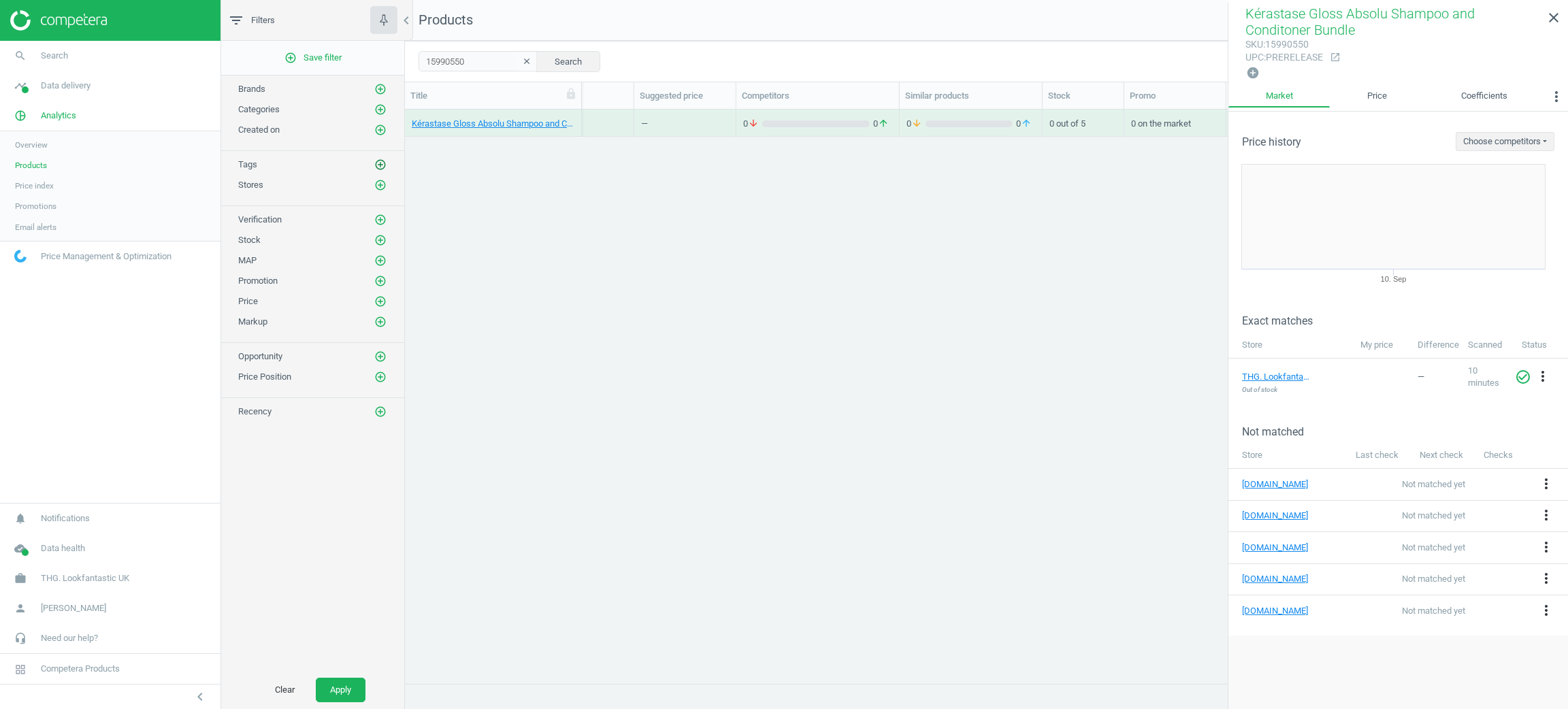
click at [375, 171] on icon "add_circle_outline" at bounding box center [380, 164] width 12 height 12
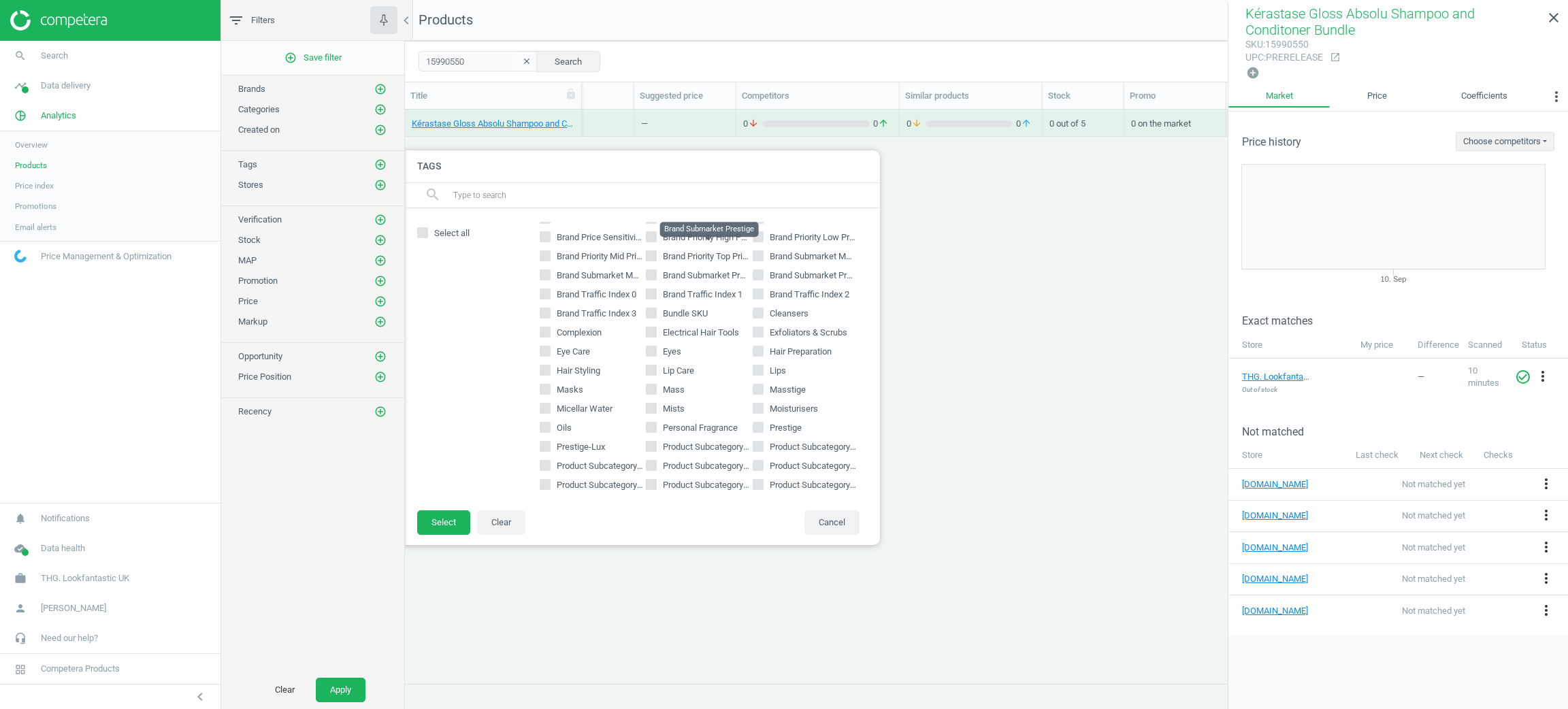
scroll to position [102, 0]
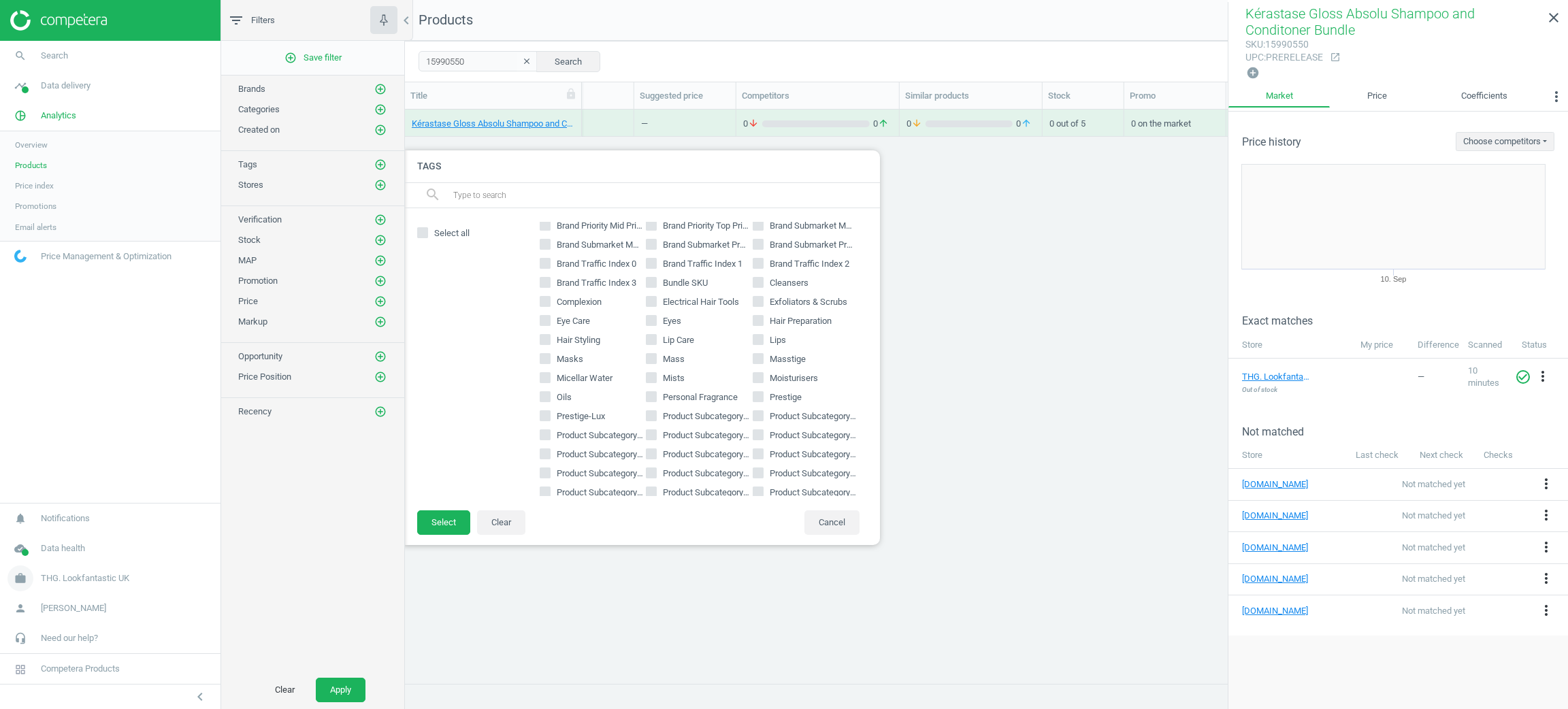
click at [58, 577] on span "THG. Lookfantastic UK" at bounding box center [85, 578] width 89 height 12
click at [52, 559] on span "Campaign settings" at bounding box center [49, 558] width 67 height 11
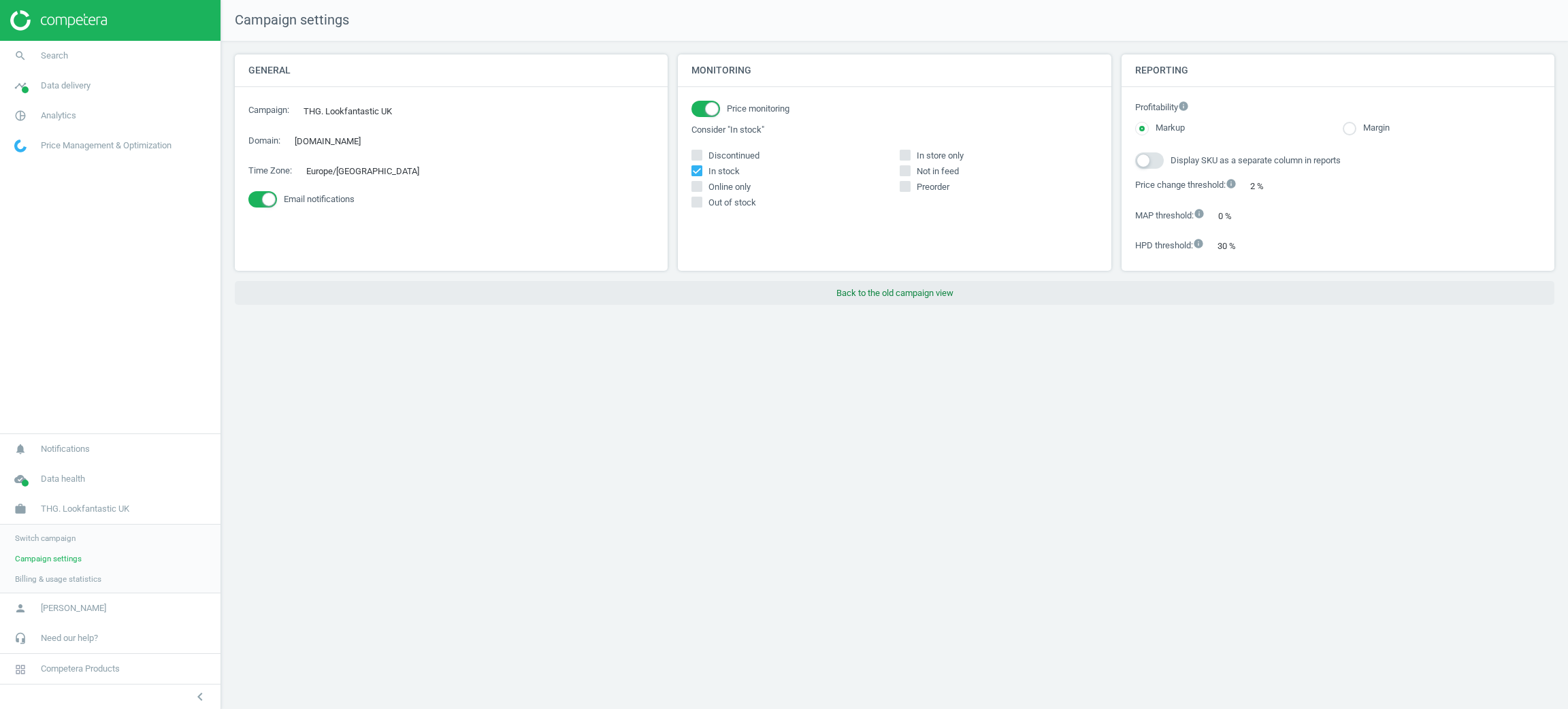
click at [873, 305] on button "Back to the old campaign view" at bounding box center [894, 293] width 1320 height 25
click at [872, 296] on button "Back to the old campaign view" at bounding box center [894, 293] width 1320 height 25
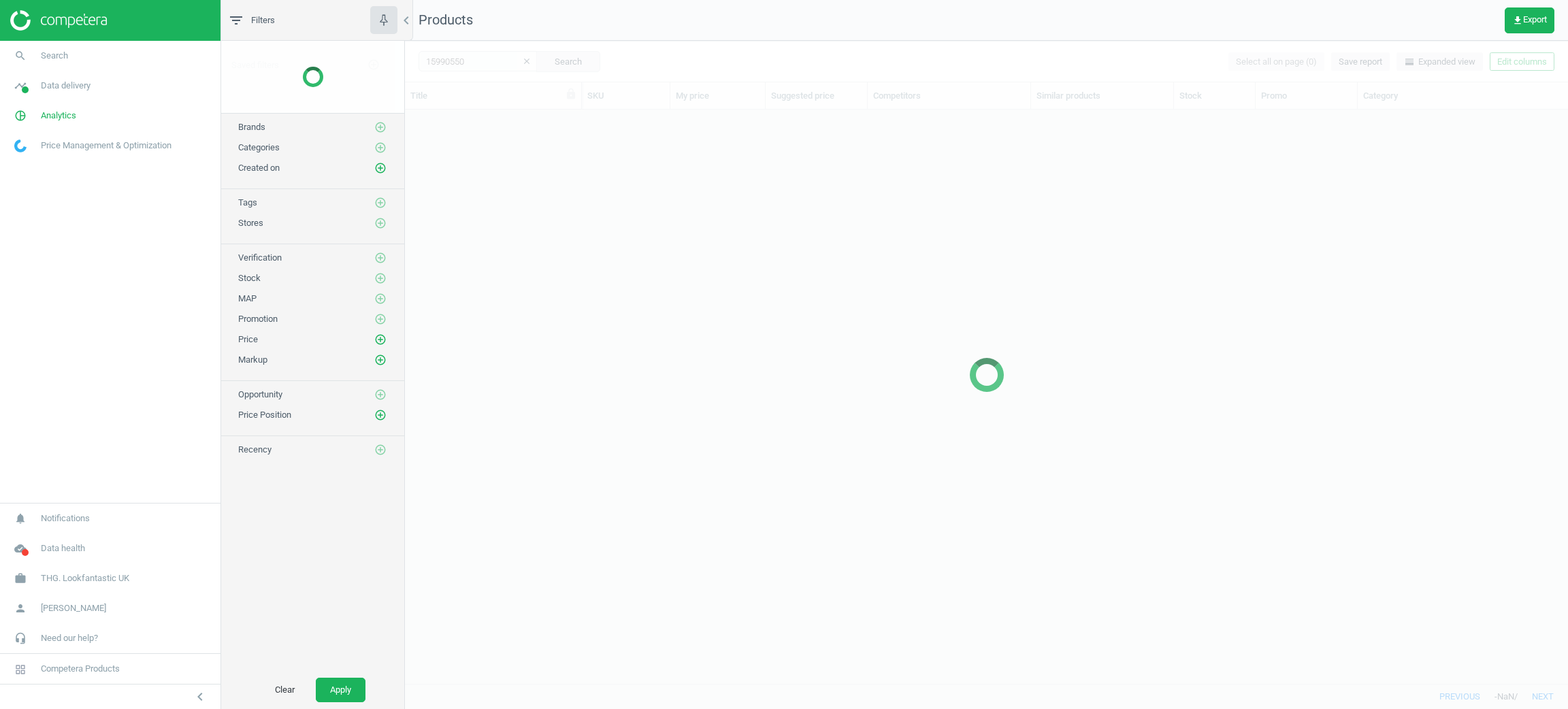
scroll to position [15, 16]
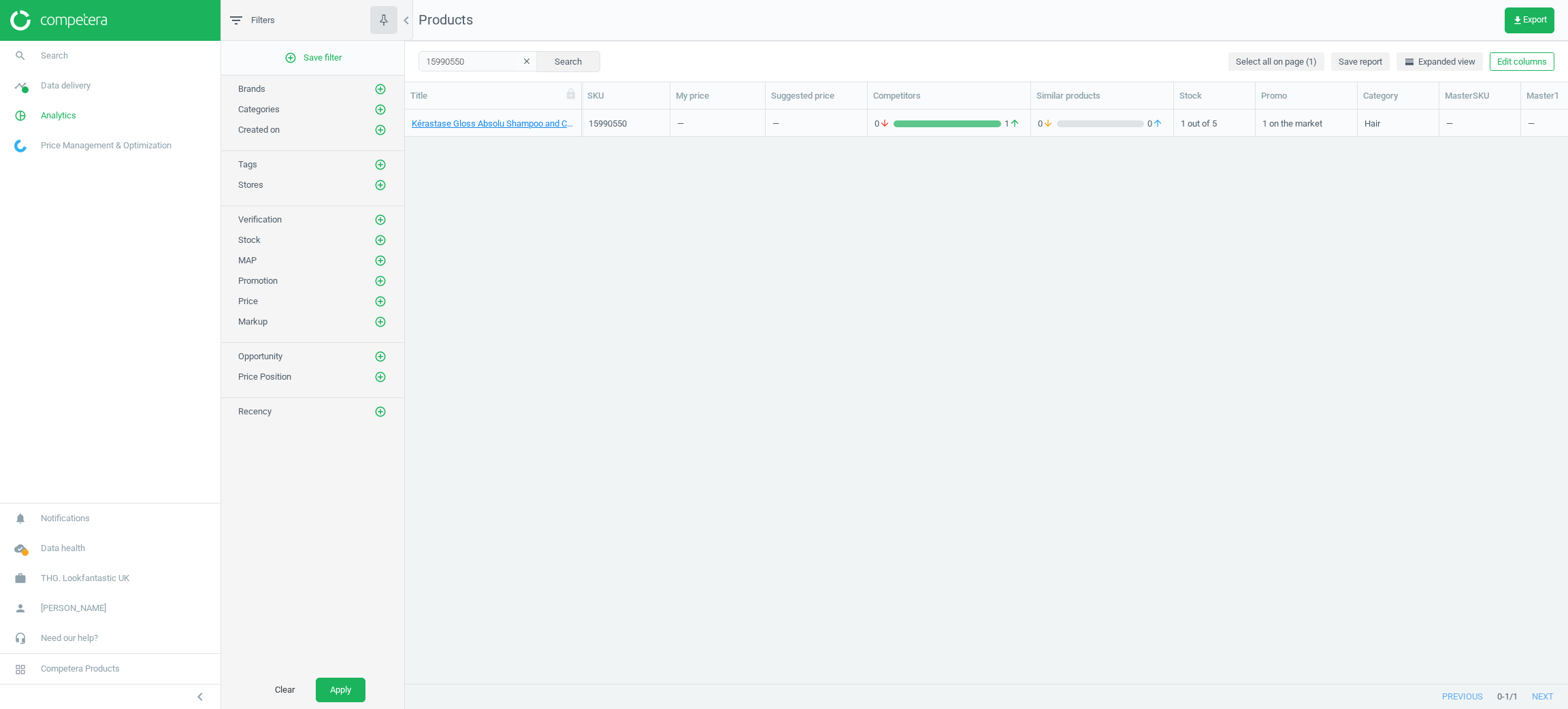
click at [522, 59] on icon "clear" at bounding box center [526, 61] width 9 height 9
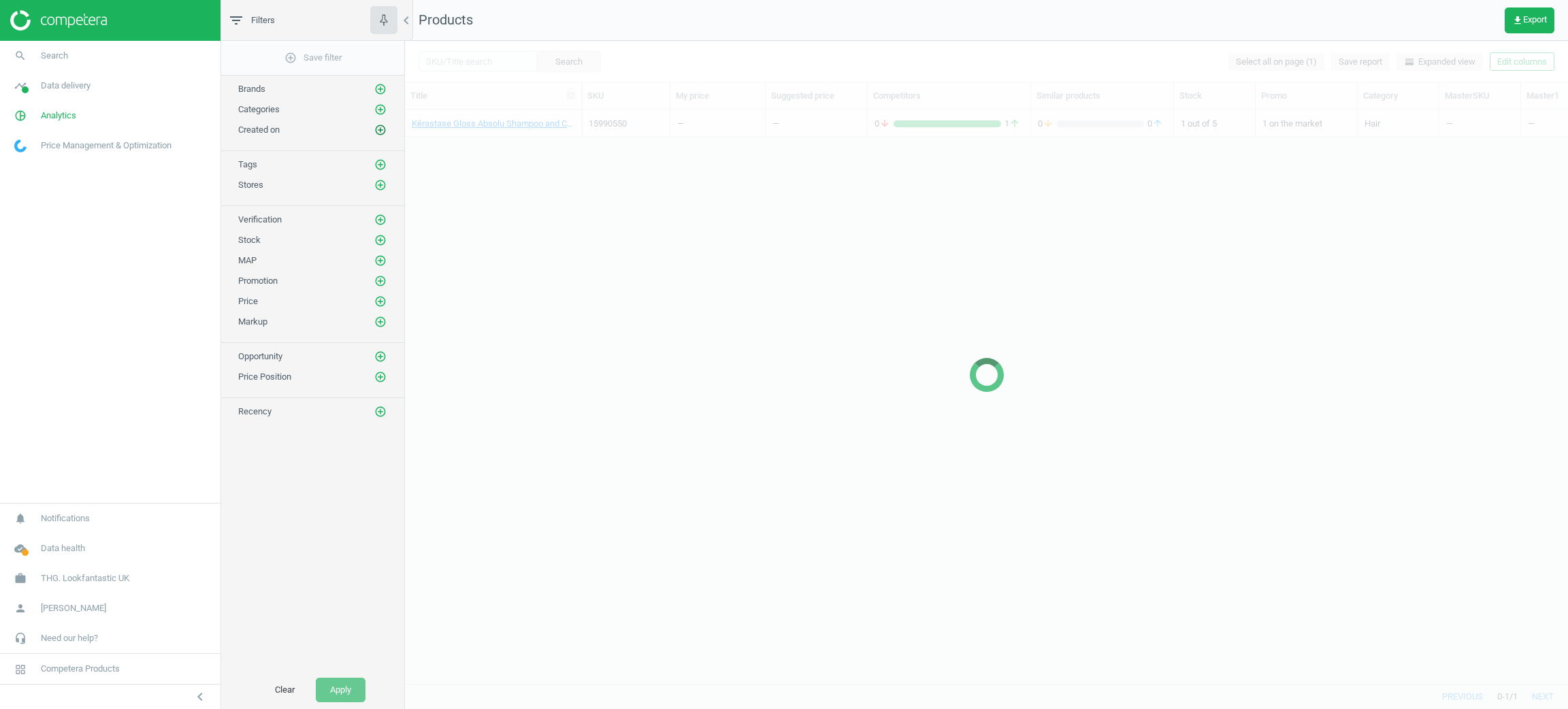
click at [382, 130] on icon "add_circle_outline" at bounding box center [380, 130] width 12 height 12
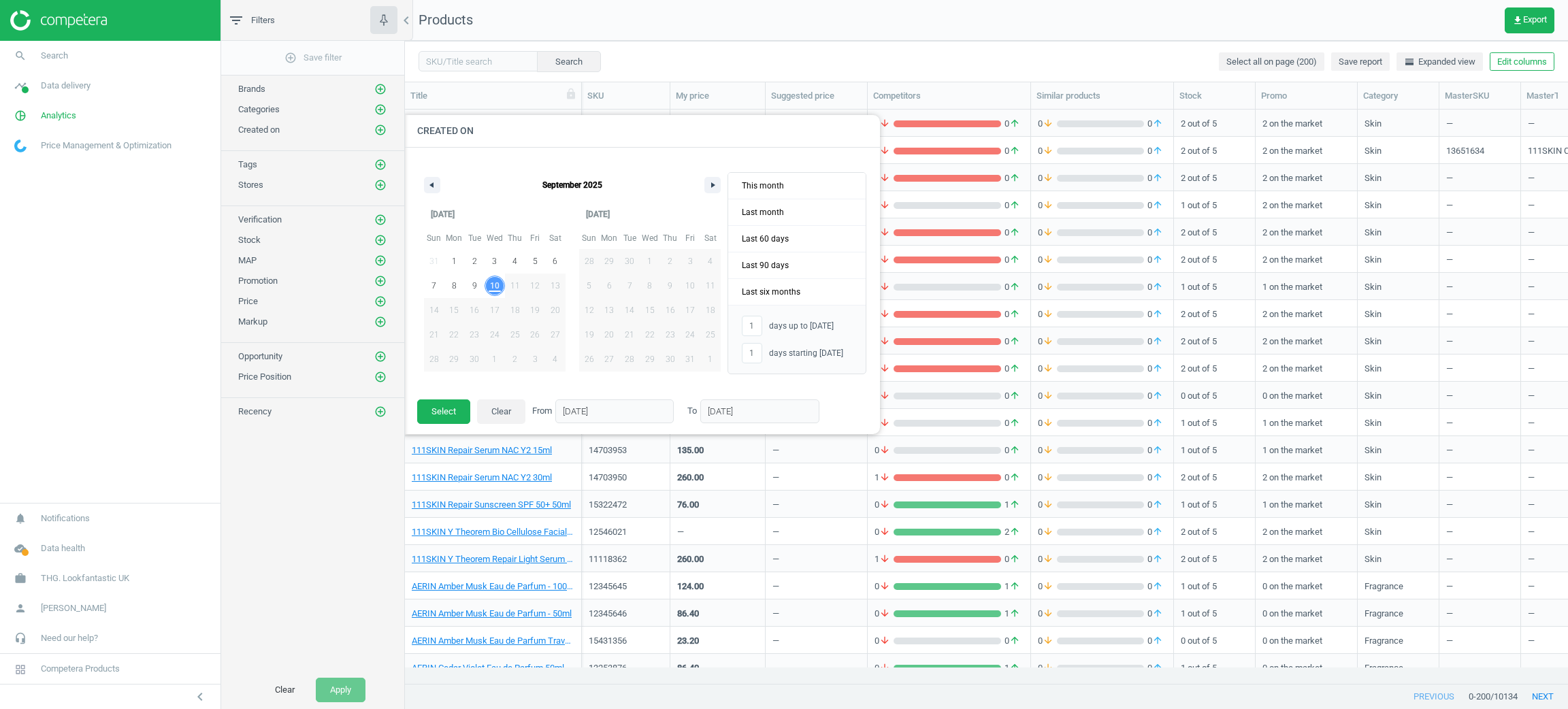
click at [495, 287] on span "10" at bounding box center [494, 286] width 9 height 25
click at [444, 419] on button "Select" at bounding box center [444, 411] width 53 height 25
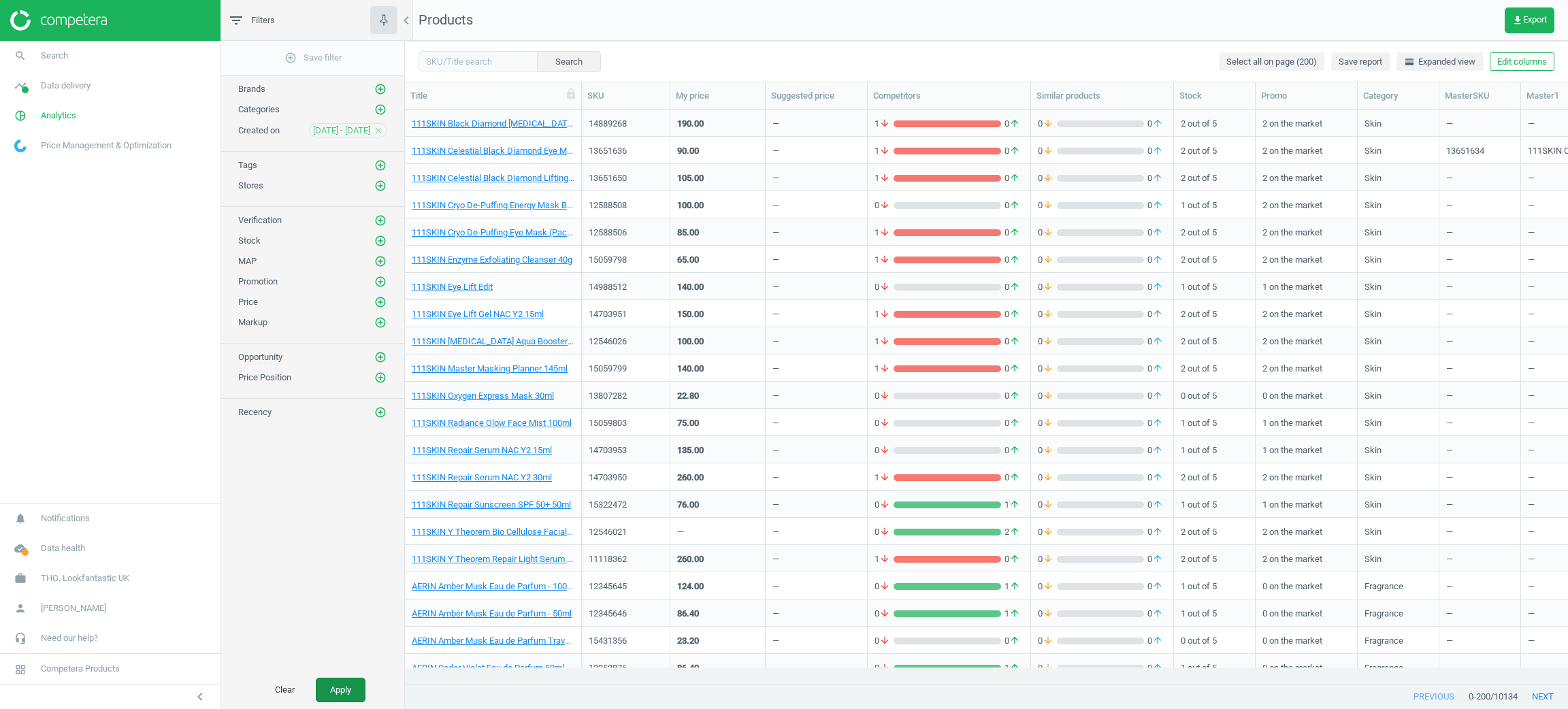
click at [349, 683] on button "Apply" at bounding box center [340, 690] width 49 height 25
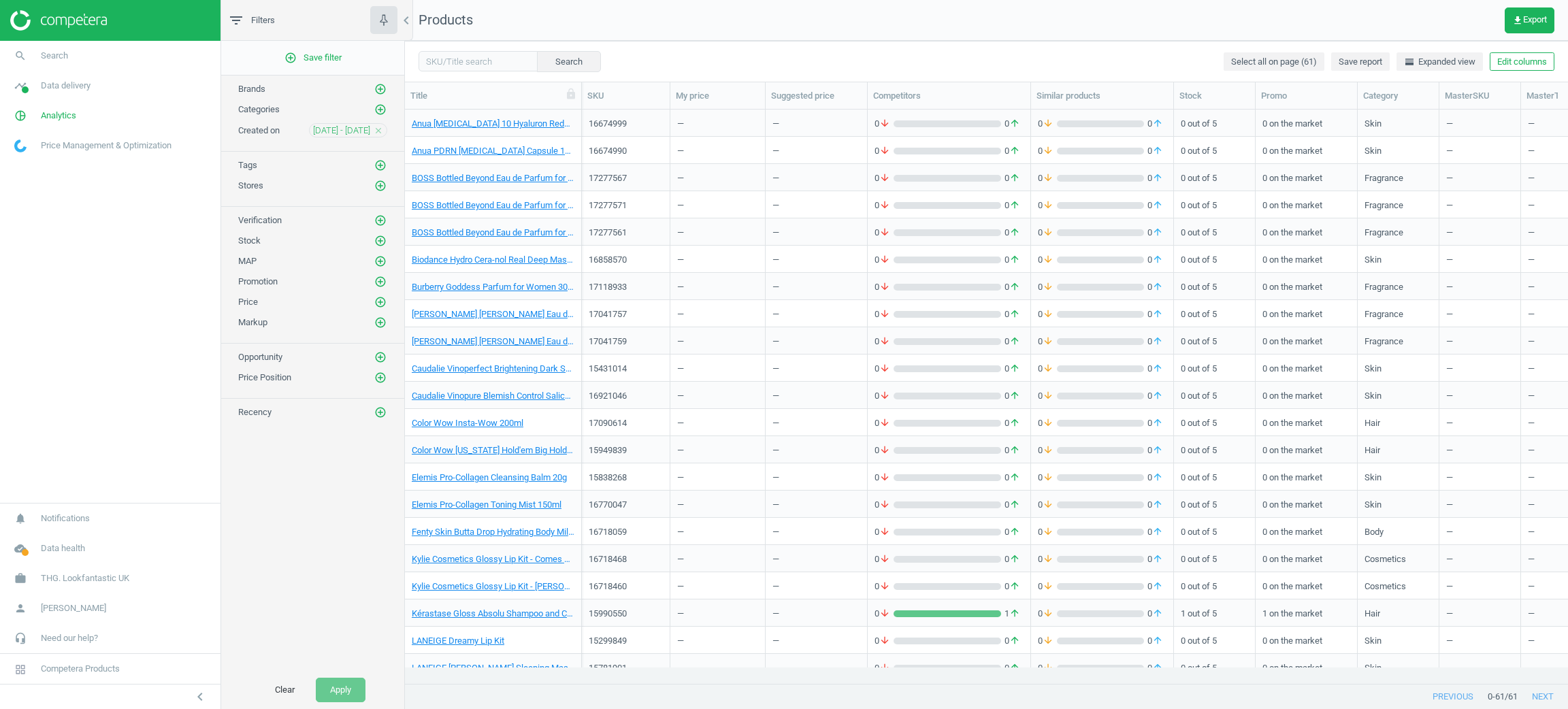
click at [683, 212] on div "—" at bounding box center [680, 208] width 7 height 17
